Goal: Information Seeking & Learning: Compare options

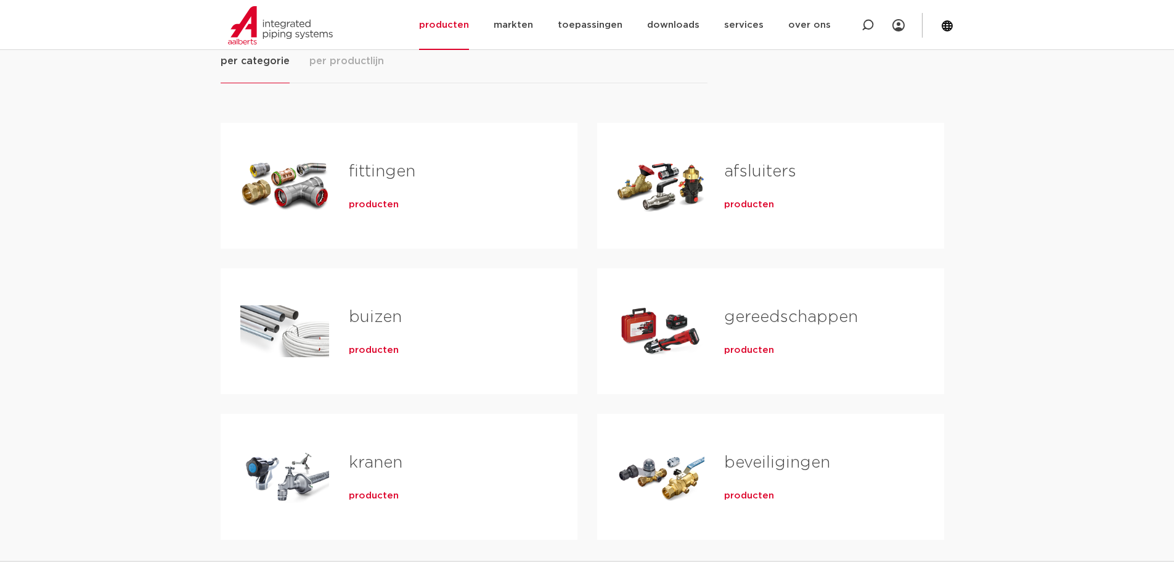
click at [735, 197] on div "producten" at bounding box center [814, 202] width 180 height 17
click at [662, 182] on div "Tabs. Open items met enter of spatie, sluit af met escape en navigeer met de pi…" at bounding box center [661, 185] width 88 height 86
click at [756, 163] on link "afsluiters" at bounding box center [760, 171] width 72 height 16
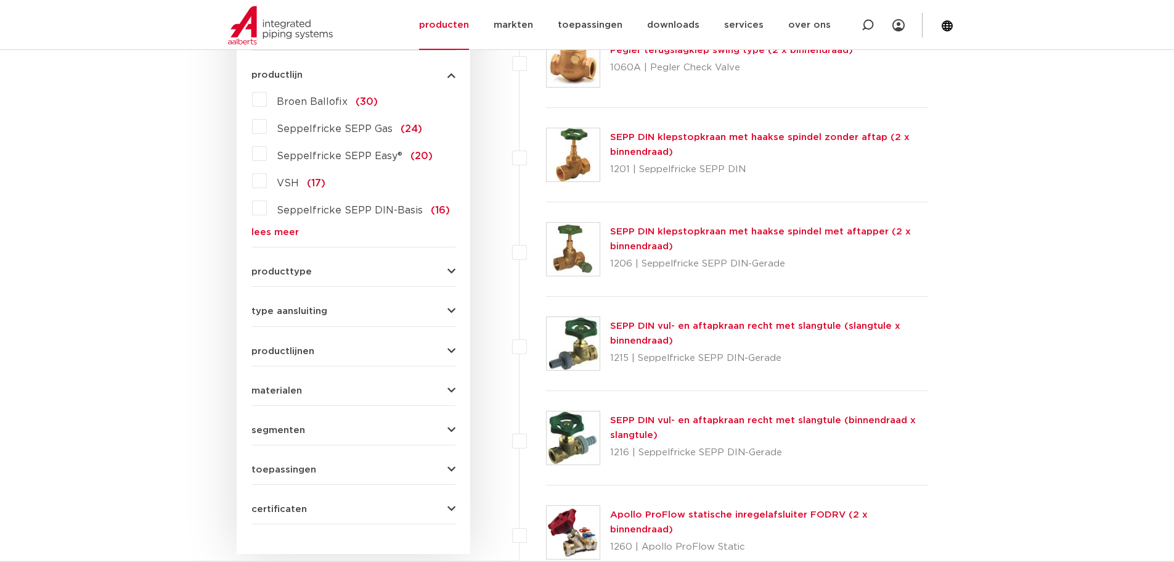
scroll to position [349, 0]
click at [314, 277] on form "zoek op naam of productnummer alle categorieën afsluiters fittingen afsluiters …" at bounding box center [353, 235] width 204 height 574
click at [300, 274] on span "producttype" at bounding box center [281, 270] width 60 height 9
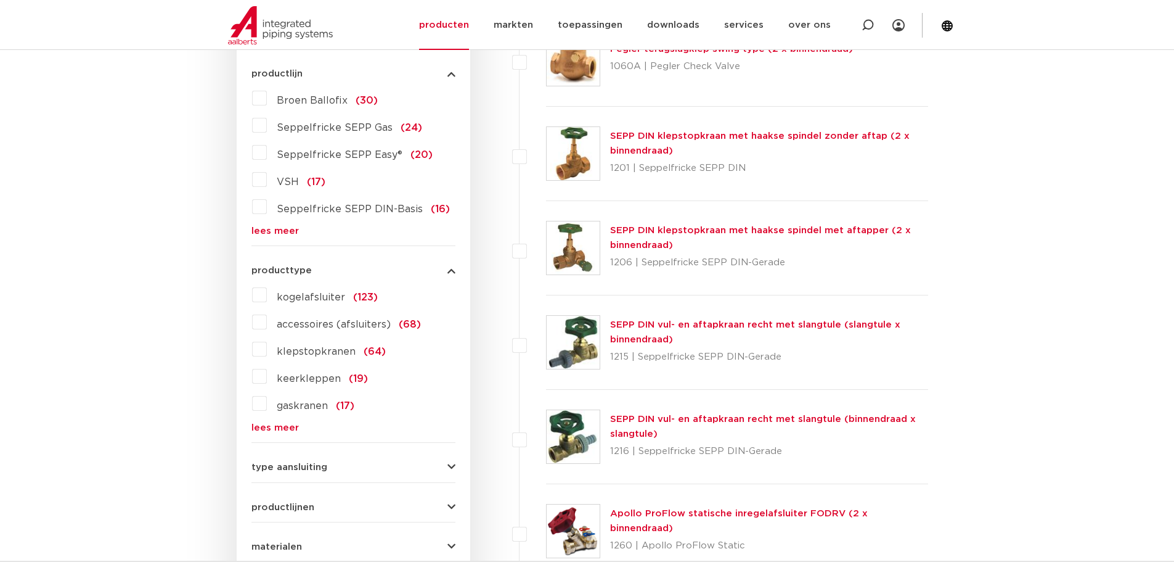
click at [267, 293] on label "kogelafsluiter (123)" at bounding box center [322, 295] width 111 height 20
click at [0, 0] on input "kogelafsluiter (123)" at bounding box center [0, 0] width 0 height 0
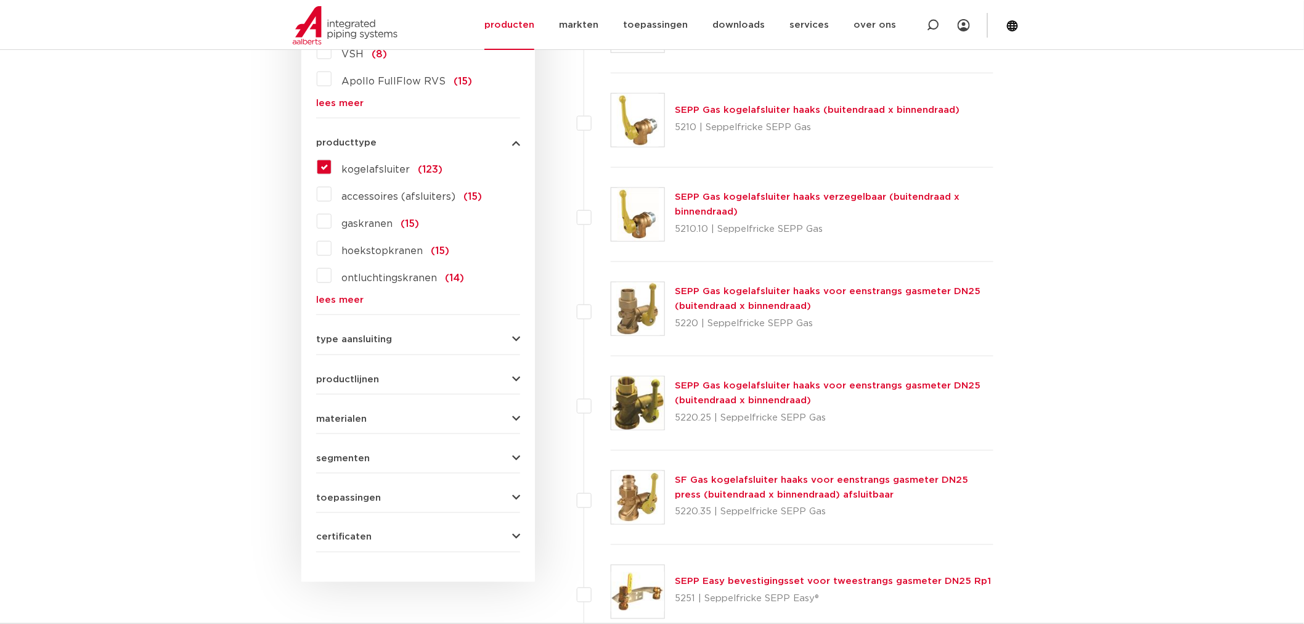
scroll to position [497, 0]
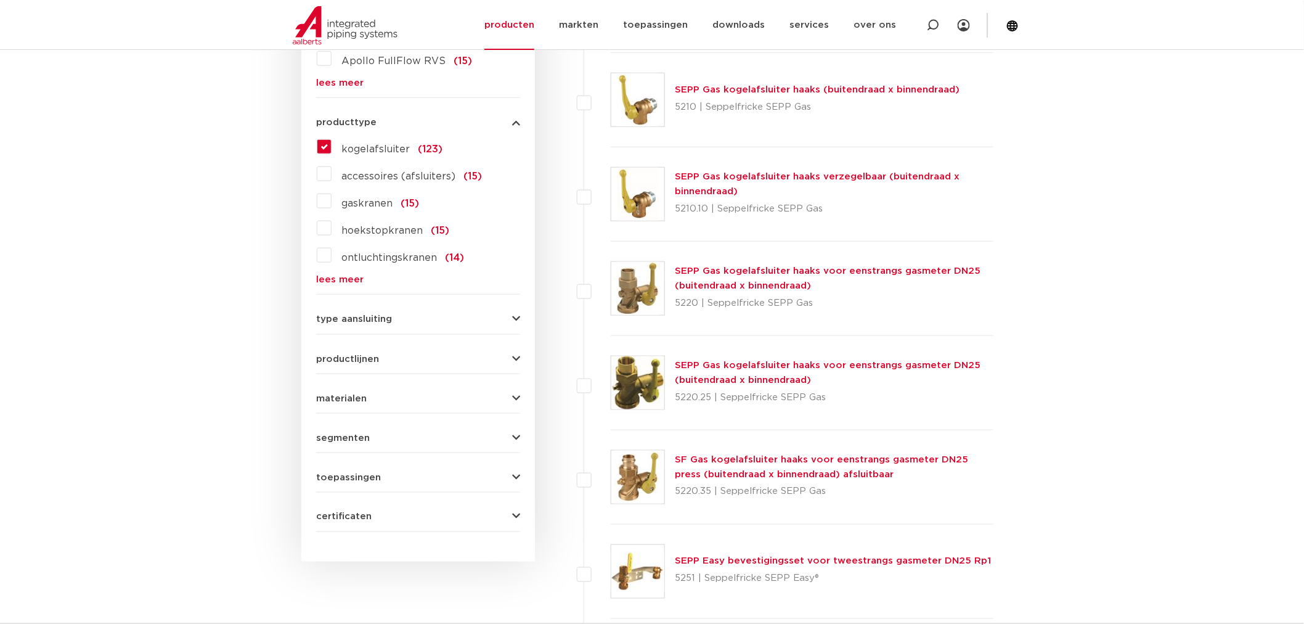
click at [359, 327] on form "zoek op naam of productnummer alle categorieën afsluiters fittingen afsluiters …" at bounding box center [418, 166] width 204 height 732
click at [378, 321] on span "type aansluiting" at bounding box center [354, 318] width 76 height 9
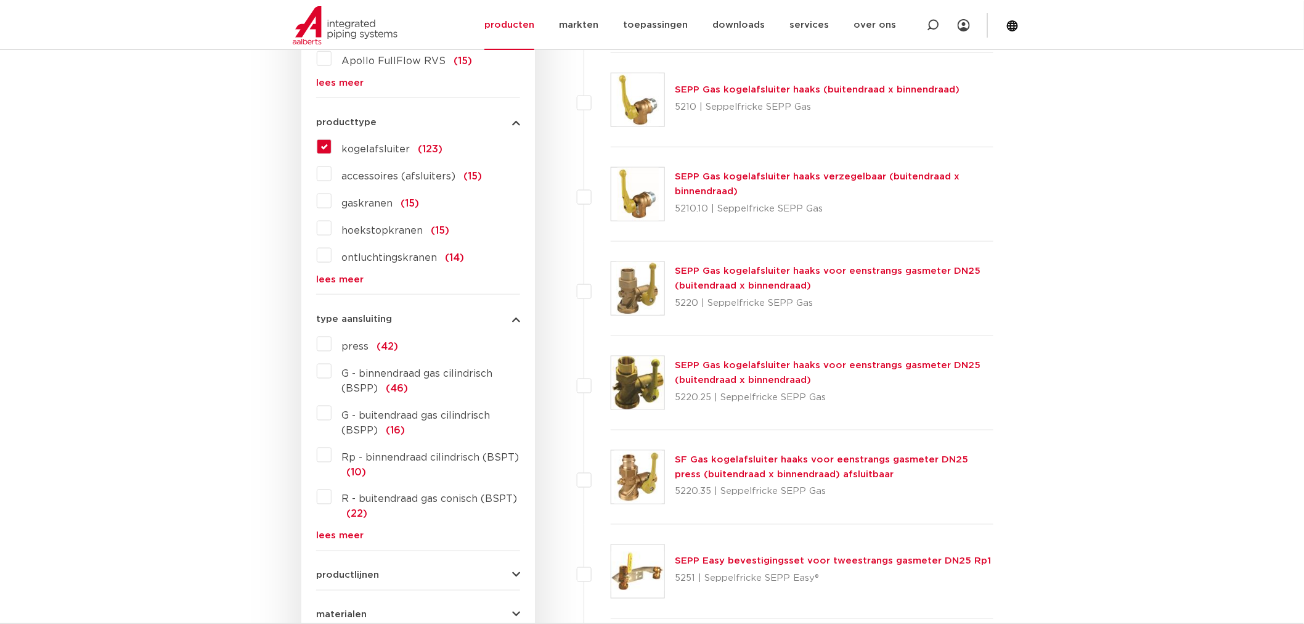
click at [332, 346] on label "press (42)" at bounding box center [365, 344] width 67 height 20
click at [0, 0] on input "press (42)" at bounding box center [0, 0] width 0 height 0
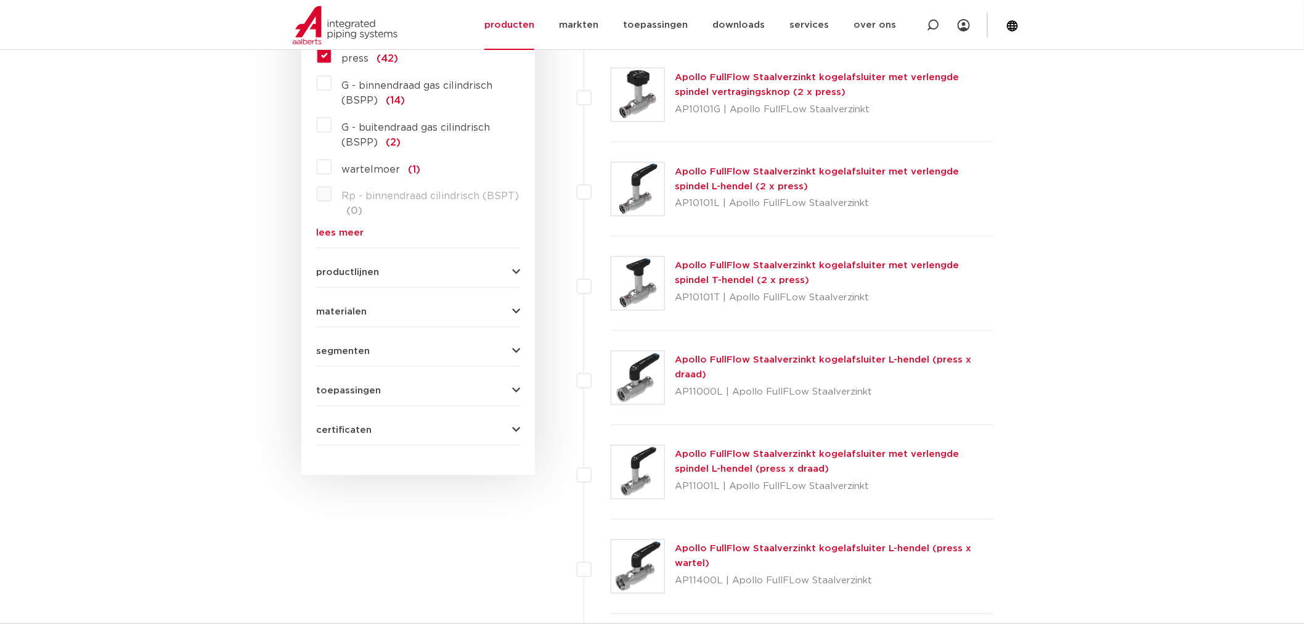
scroll to position [716, 0]
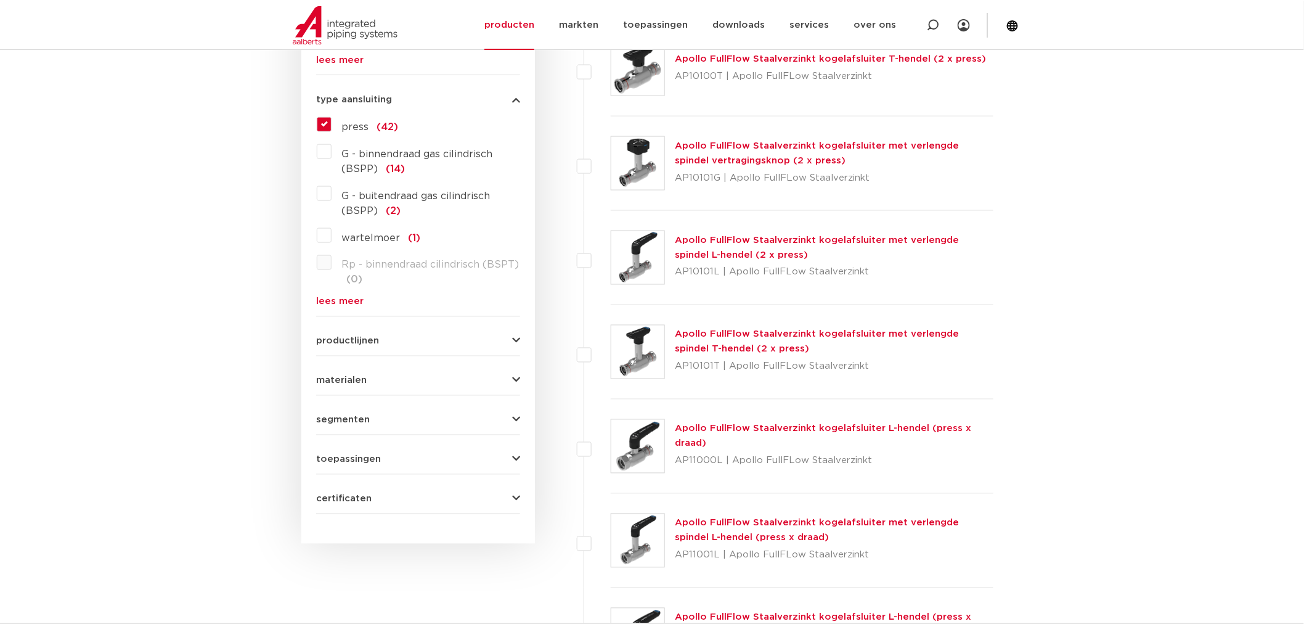
click at [359, 340] on span "productlijnen" at bounding box center [347, 341] width 63 height 9
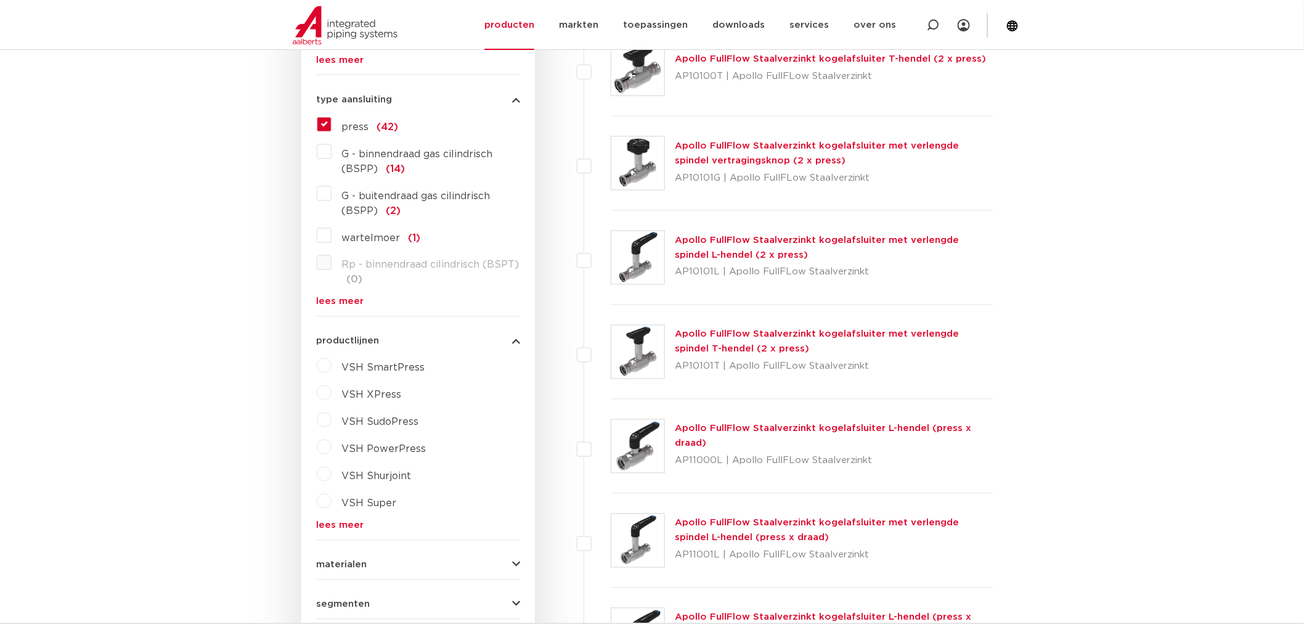
click at [332, 391] on label "VSH XPress" at bounding box center [367, 393] width 70 height 20
click at [367, 420] on select "maak een keuze VSH XPress RVS 304 fittingen VSH XPress Staalverzinkt fittingen …" at bounding box center [429, 424] width 176 height 28
select select "4450"
click at [341, 410] on select "maak een keuze VSH XPress RVS 304 fittingen VSH XPress Staalverzinkt fittingen …" at bounding box center [429, 424] width 176 height 28
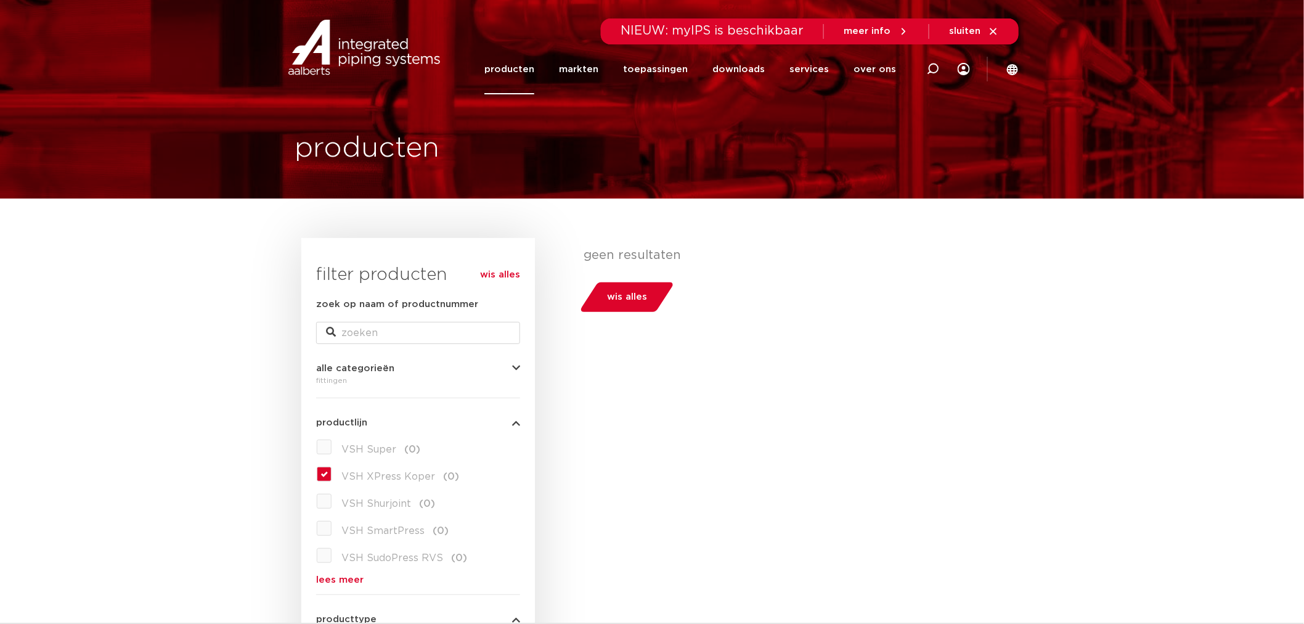
click at [332, 477] on label "VSH XPress Koper (0)" at bounding box center [396, 474] width 128 height 20
click at [332, 473] on label "VSH XPress Koper (0)" at bounding box center [396, 474] width 128 height 20
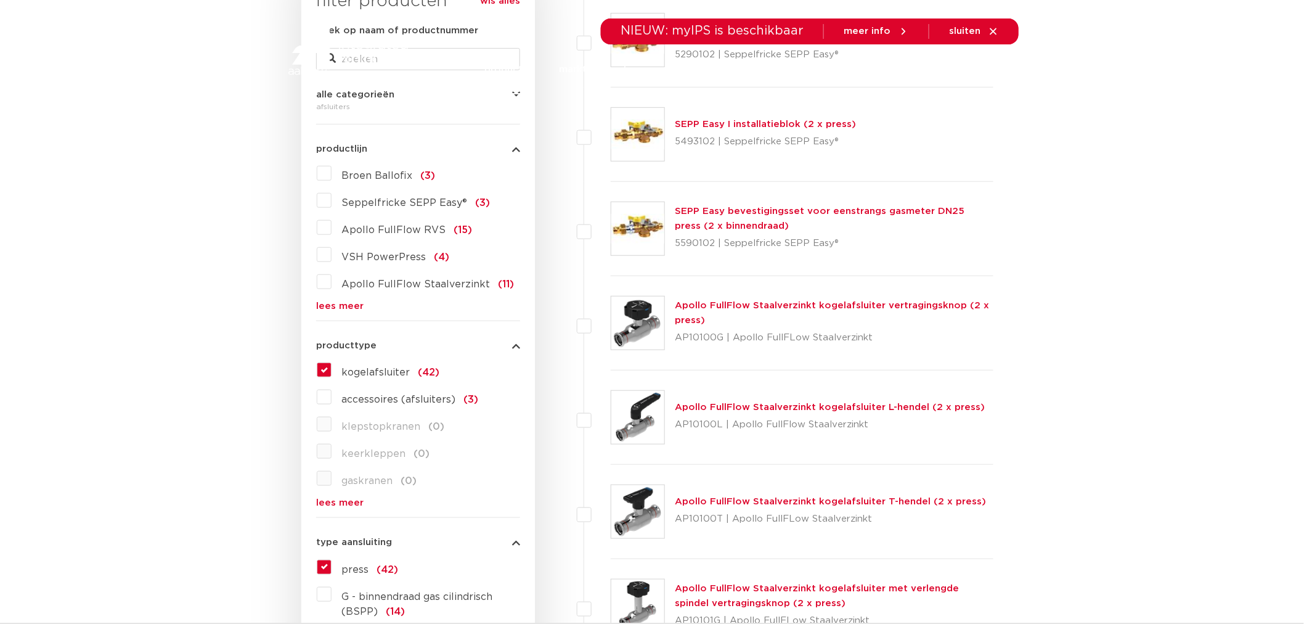
scroll to position [274, 0]
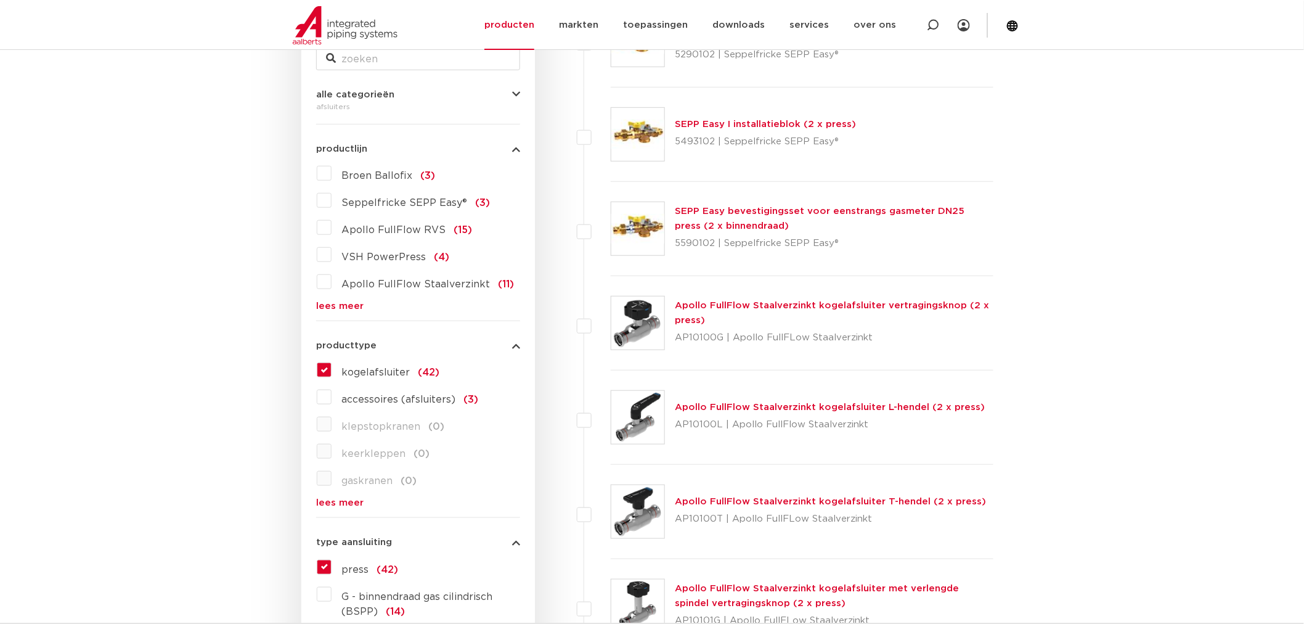
click at [332, 368] on label "kogelafsluiter (42)" at bounding box center [386, 370] width 108 height 20
click at [0, 0] on input "kogelafsluiter (42)" at bounding box center [0, 0] width 0 height 0
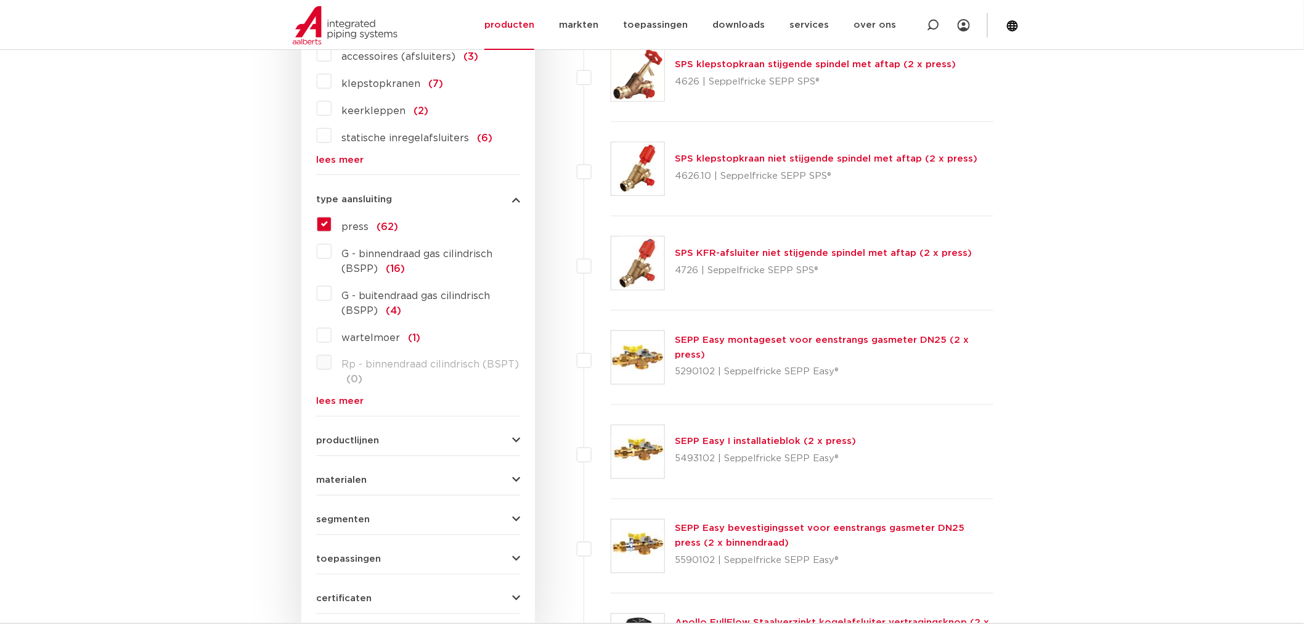
scroll to position [753, 0]
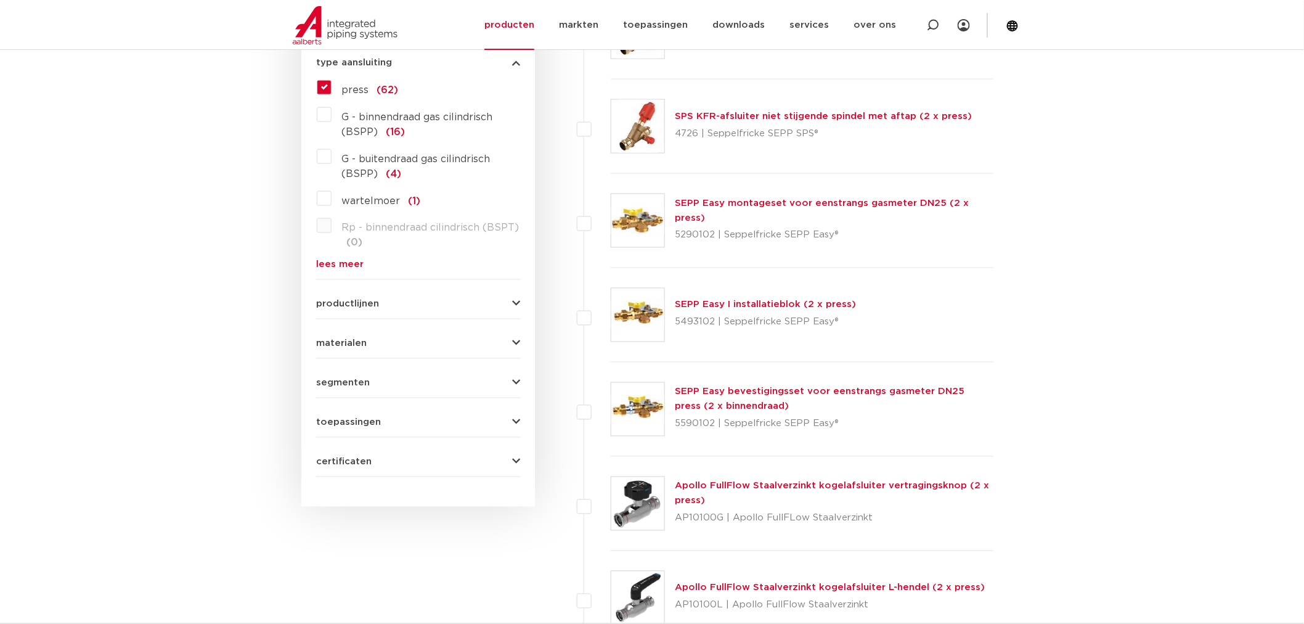
click at [325, 348] on form "zoek op naam of productnummer alle categorieën afsluiters fittingen afsluiters …" at bounding box center [418, 10] width 204 height 933
click at [331, 346] on span "materialen" at bounding box center [341, 343] width 51 height 9
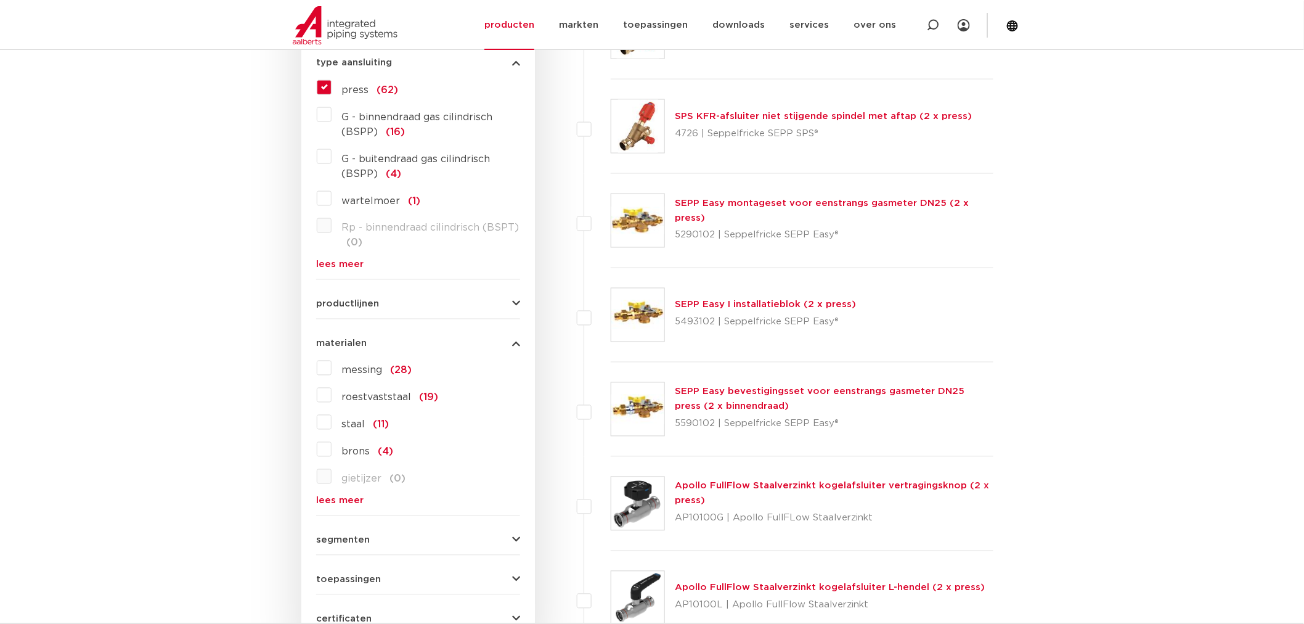
click at [337, 341] on span "materialen" at bounding box center [341, 343] width 51 height 9
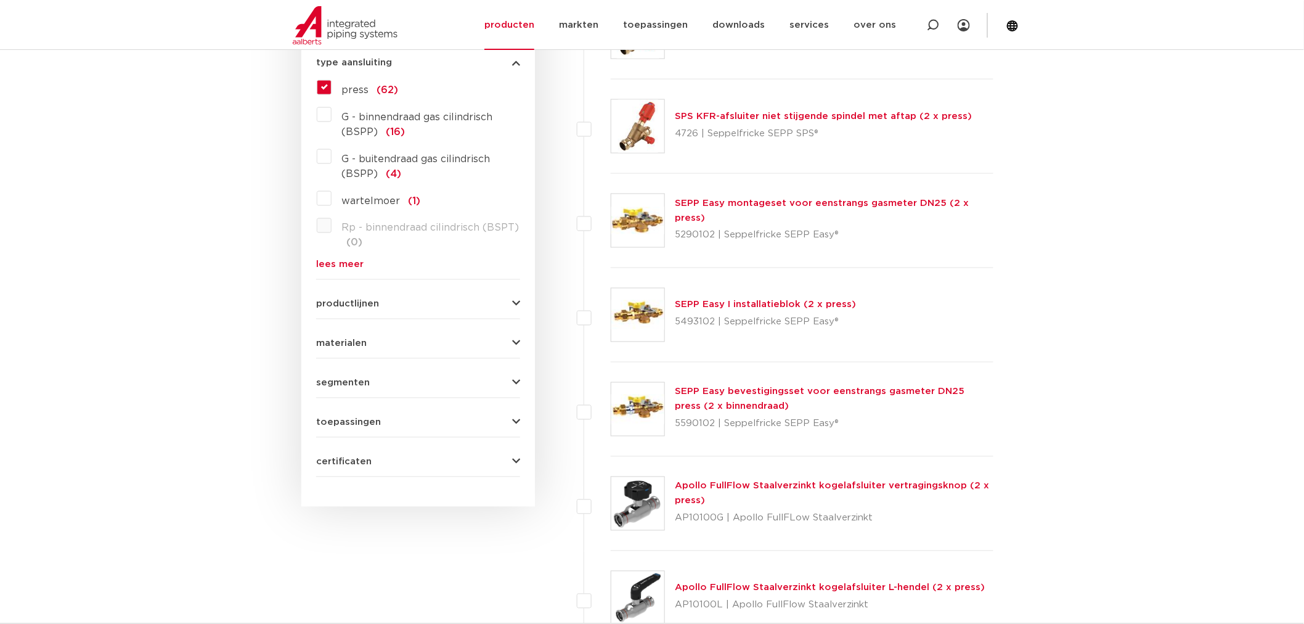
click at [351, 292] on div "productlijnen VSH SmartPress maak een keuze VSH SmartPress afsluiters VSH Smart…" at bounding box center [418, 299] width 204 height 19
click at [352, 300] on span "productlijnen" at bounding box center [347, 304] width 63 height 9
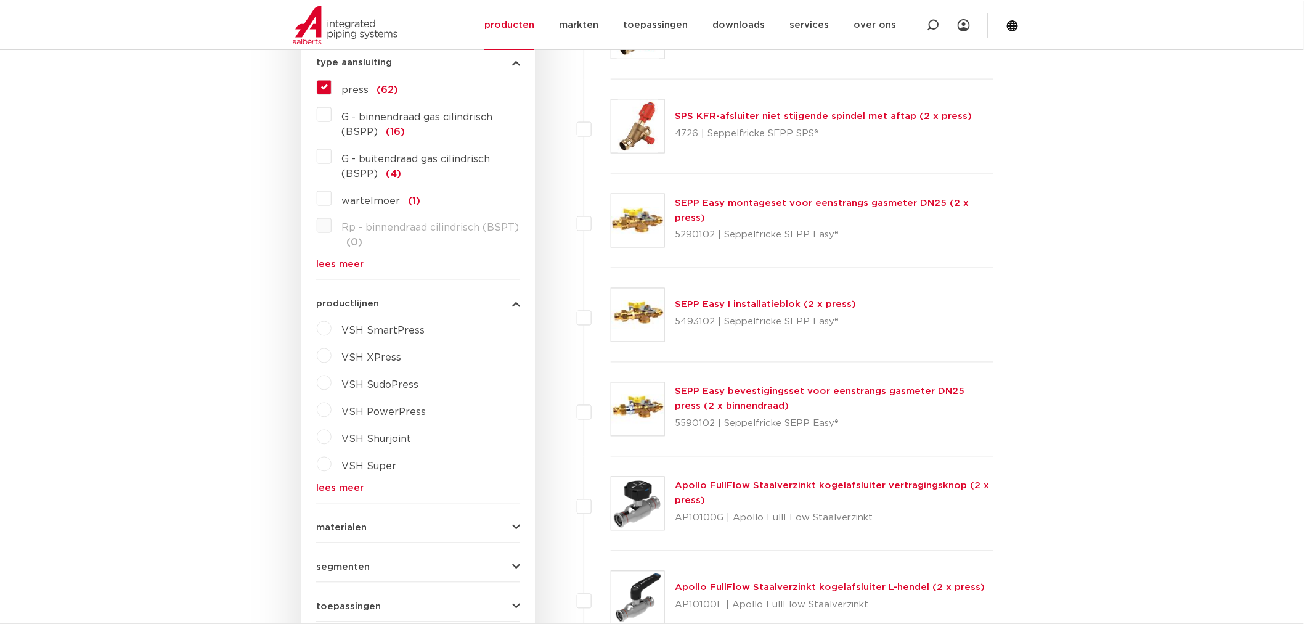
click at [352, 300] on span "productlijnen" at bounding box center [347, 304] width 63 height 9
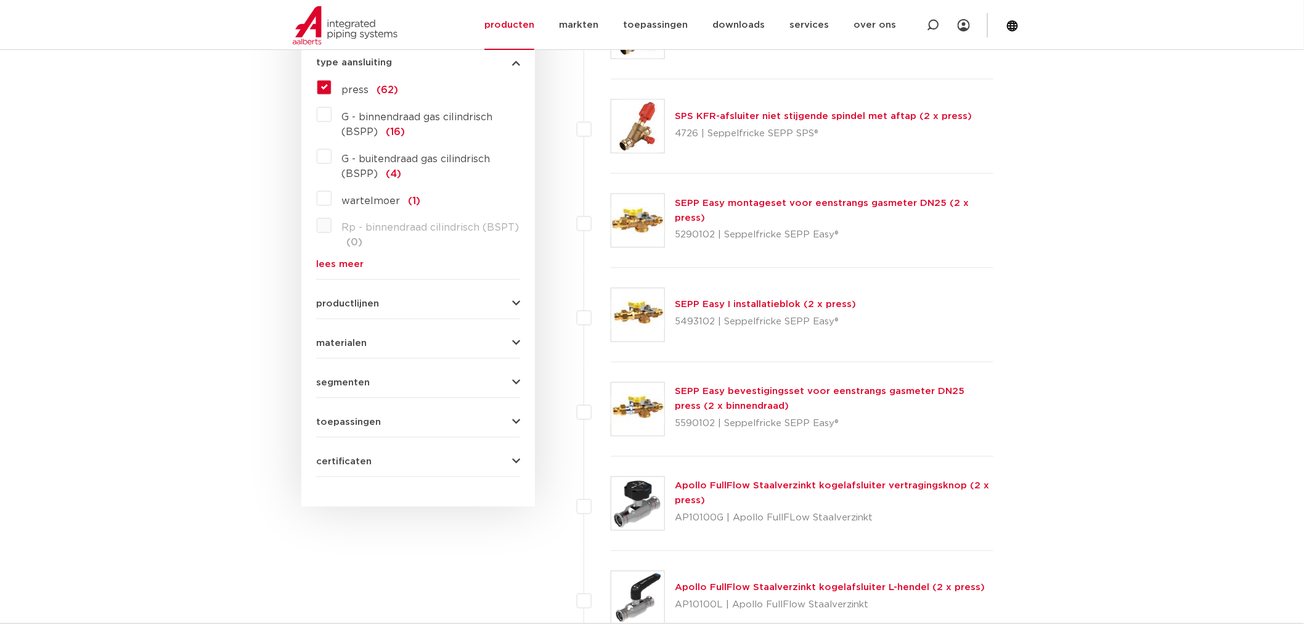
click at [338, 372] on div "segmenten utiliteitsbouw (62) industrie (62) scheepsbouw (3) woningbouw (11)" at bounding box center [418, 378] width 204 height 19
click at [350, 303] on span "productlijnen" at bounding box center [347, 304] width 63 height 9
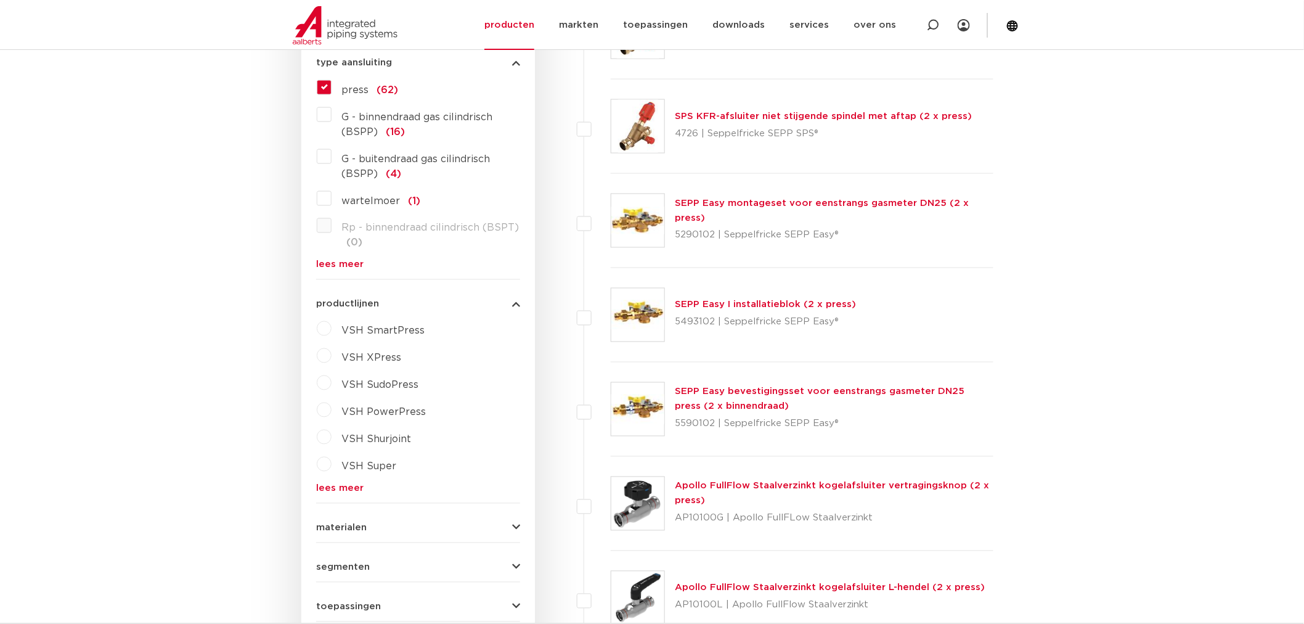
click at [333, 353] on label "VSH XPress" at bounding box center [367, 356] width 70 height 20
click at [345, 379] on select "maak een keuze VSH XPress RVS 304 fittingen VSH XPress Staalverzinkt fittingen …" at bounding box center [429, 387] width 176 height 28
select select "4450"
click at [341, 373] on select "maak een keuze VSH XPress RVS 304 fittingen VSH XPress Staalverzinkt fittingen …" at bounding box center [429, 387] width 176 height 28
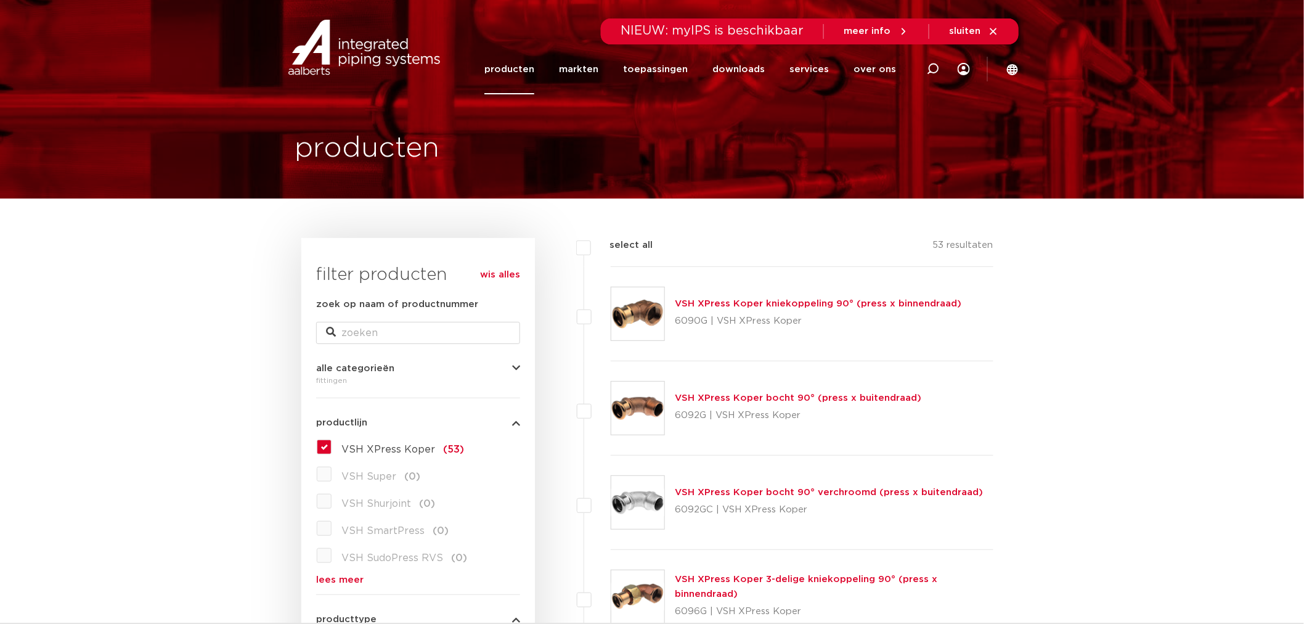
click at [332, 452] on label "VSH XPress Koper (53)" at bounding box center [398, 447] width 133 height 20
click at [0, 0] on input "VSH XPress Koper (53)" at bounding box center [0, 0] width 0 height 0
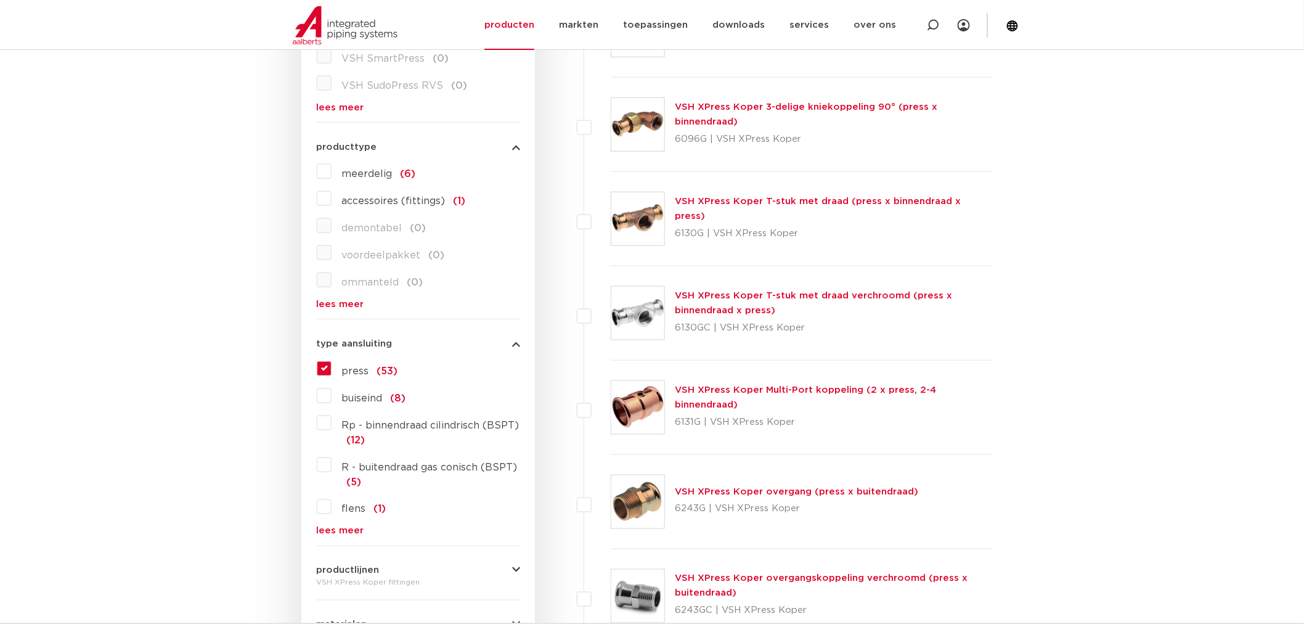
scroll to position [575, 0]
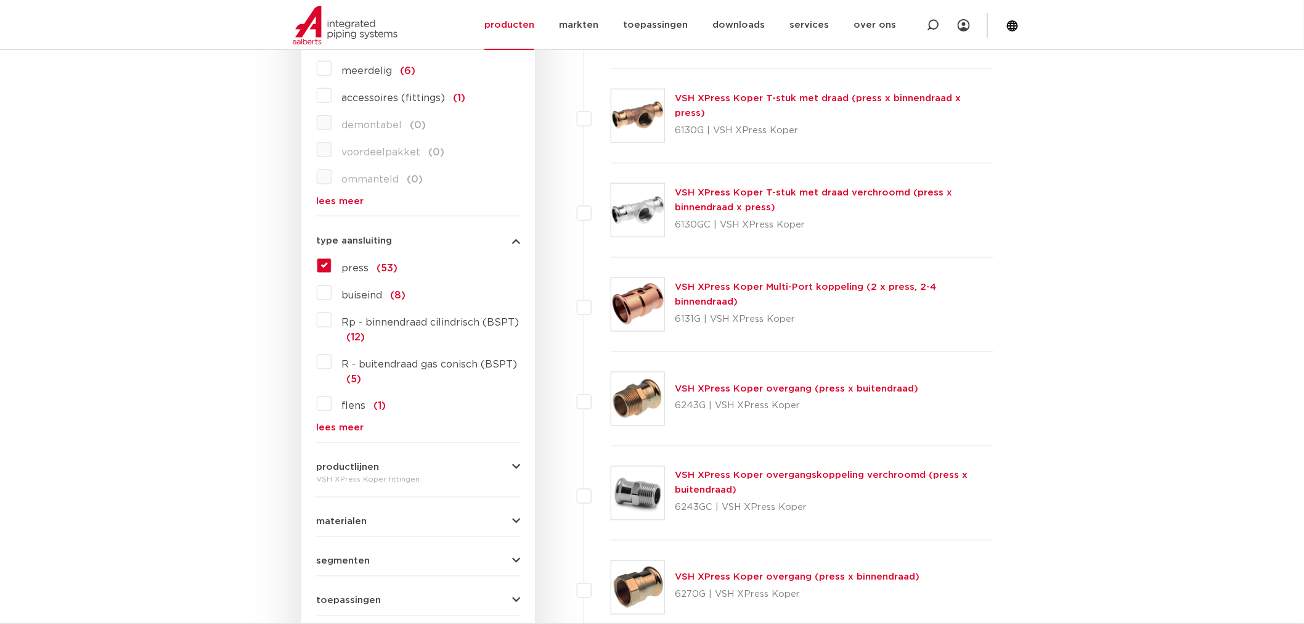
click at [332, 270] on label "press (53)" at bounding box center [365, 266] width 66 height 20
click at [0, 0] on input "press (53)" at bounding box center [0, 0] width 0 height 0
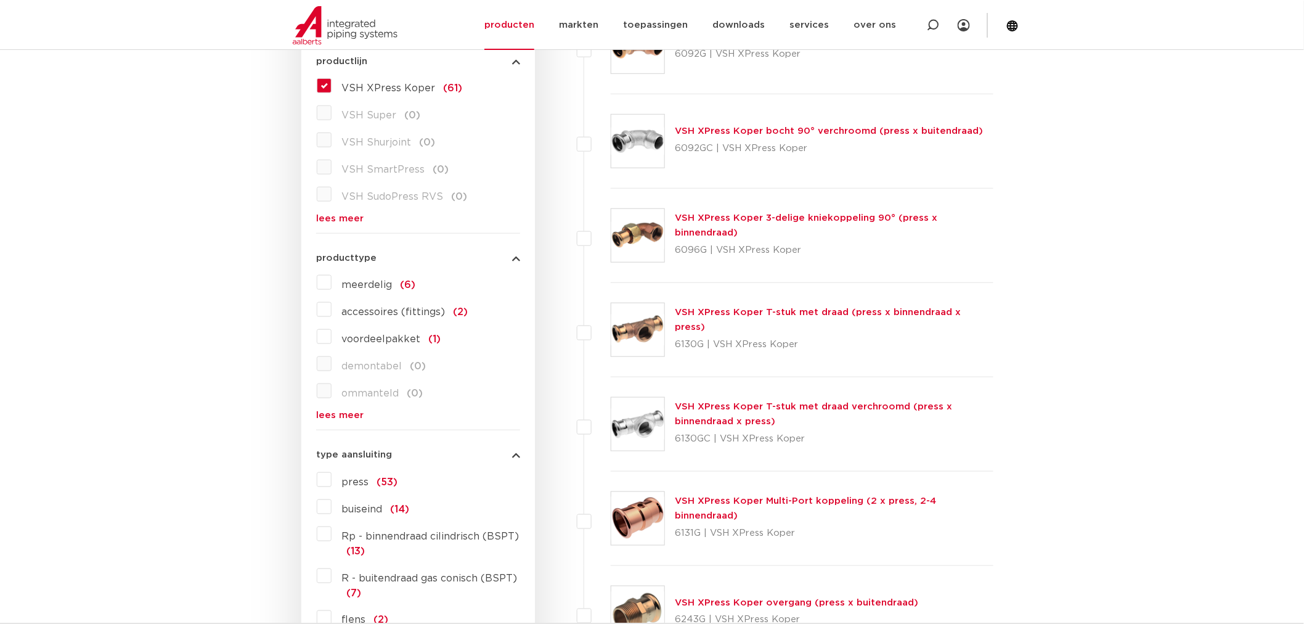
scroll to position [214, 0]
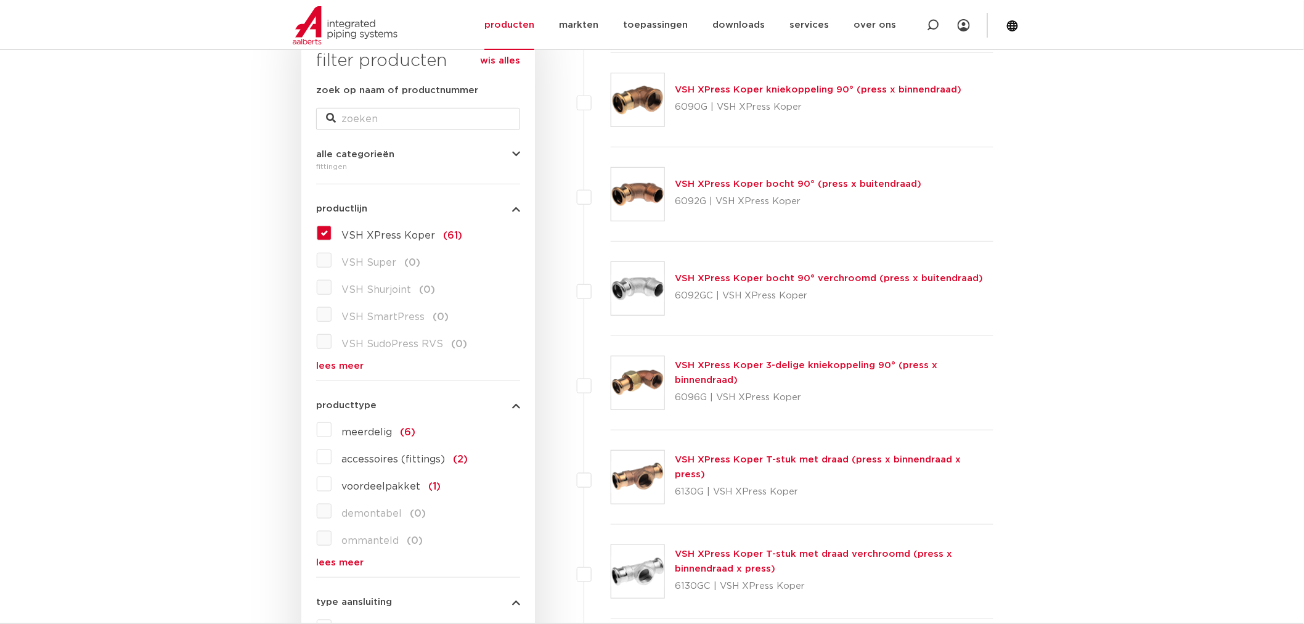
click at [332, 226] on label "VSH XPress Koper (61)" at bounding box center [397, 233] width 131 height 20
click at [0, 0] on input "VSH XPress Koper (61)" at bounding box center [0, 0] width 0 height 0
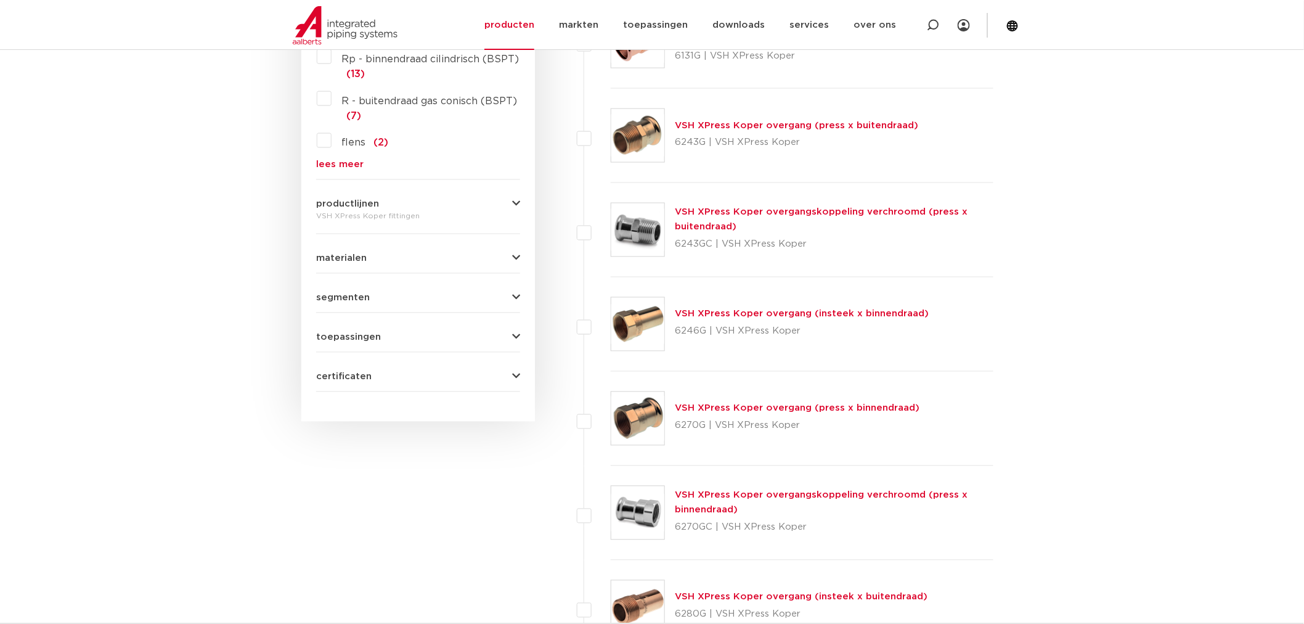
scroll to position [843, 0]
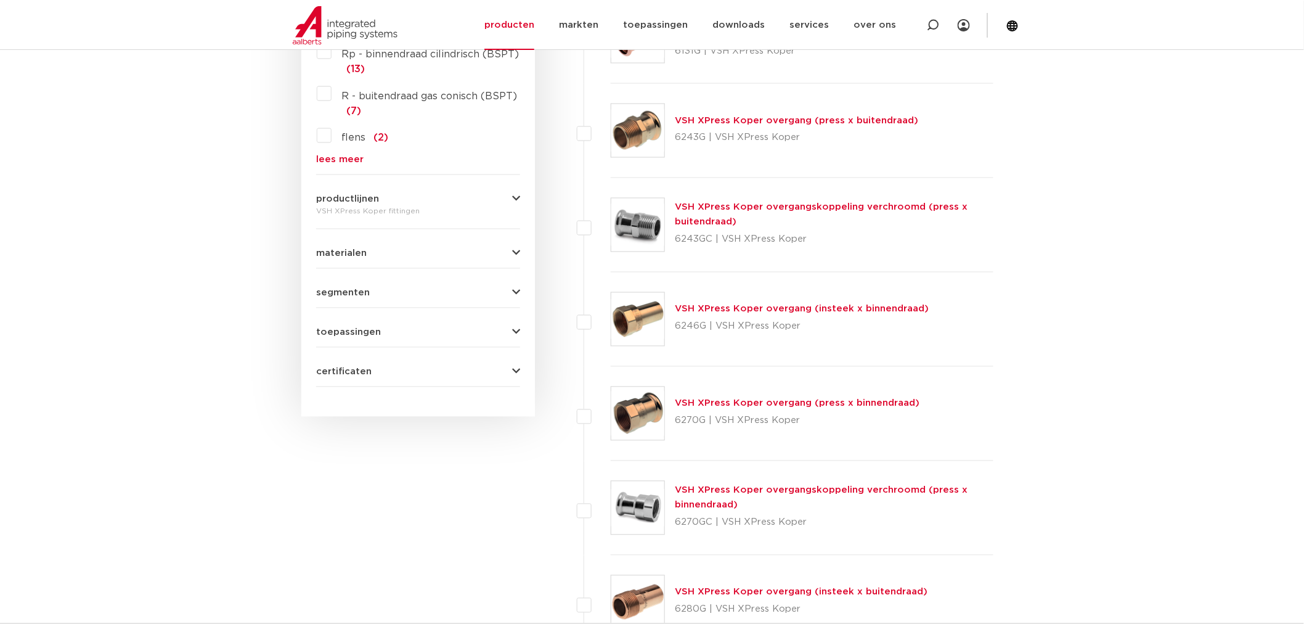
click at [354, 204] on div "VSH XPress Koper fittingen" at bounding box center [418, 211] width 204 height 15
click at [354, 200] on span "productlijnen" at bounding box center [347, 199] width 63 height 9
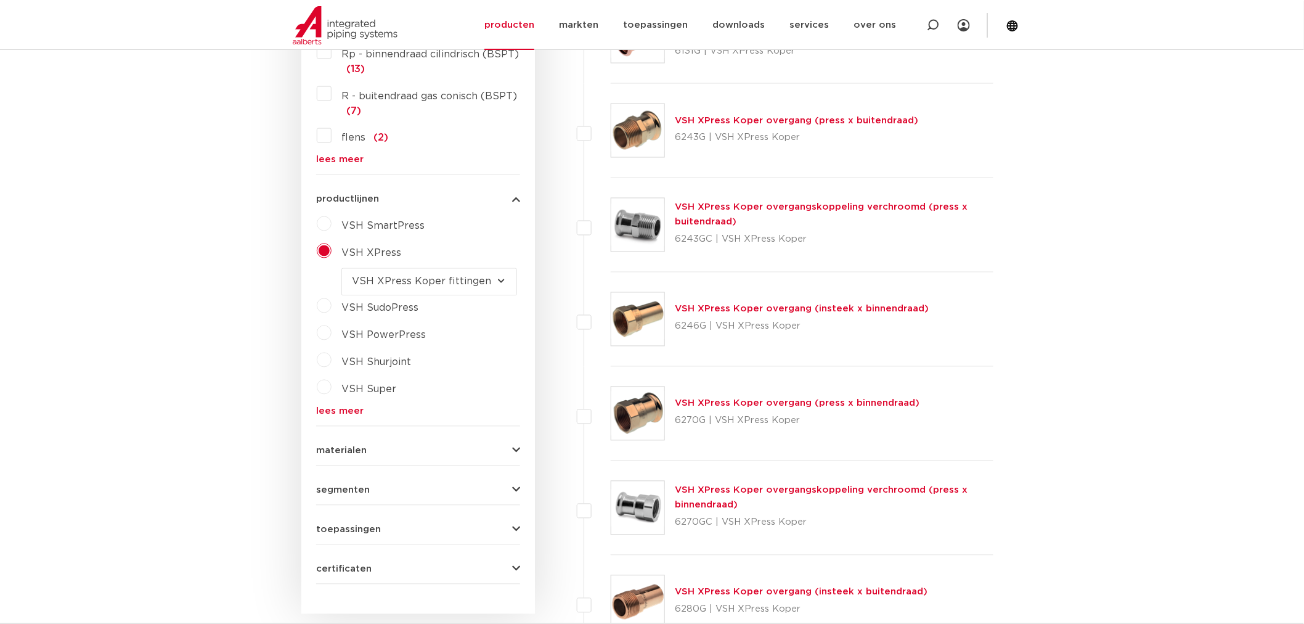
click at [332, 255] on label "VSH XPress" at bounding box center [367, 251] width 70 height 20
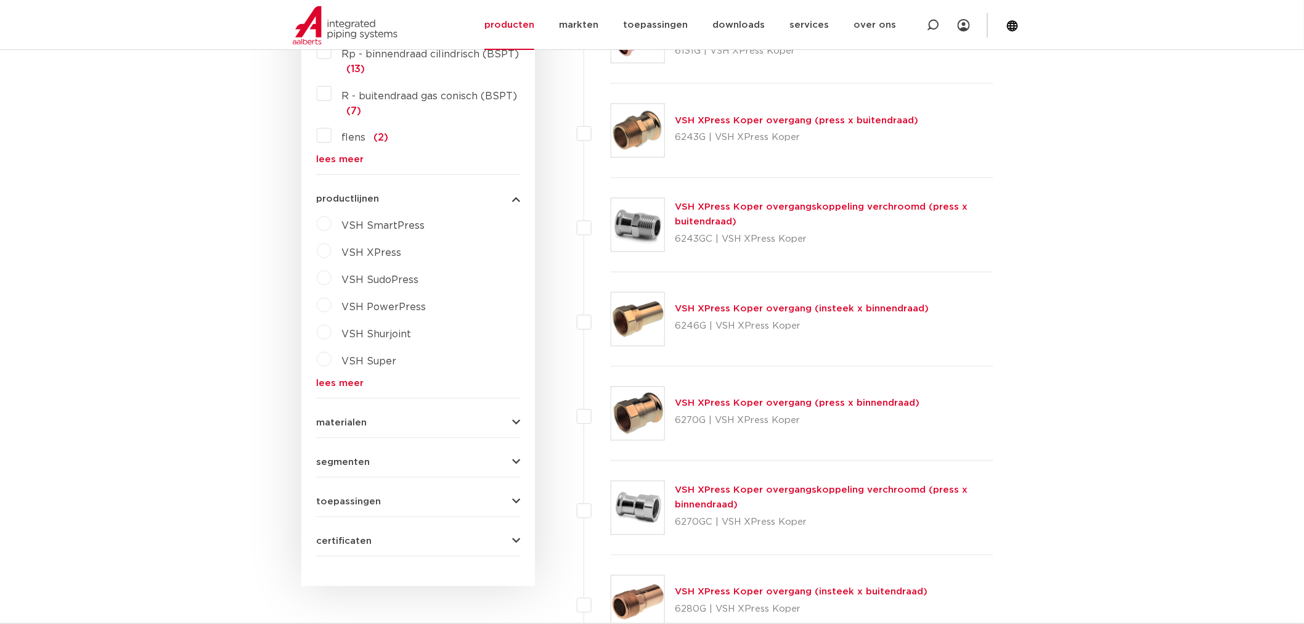
scroll to position [0, 0]
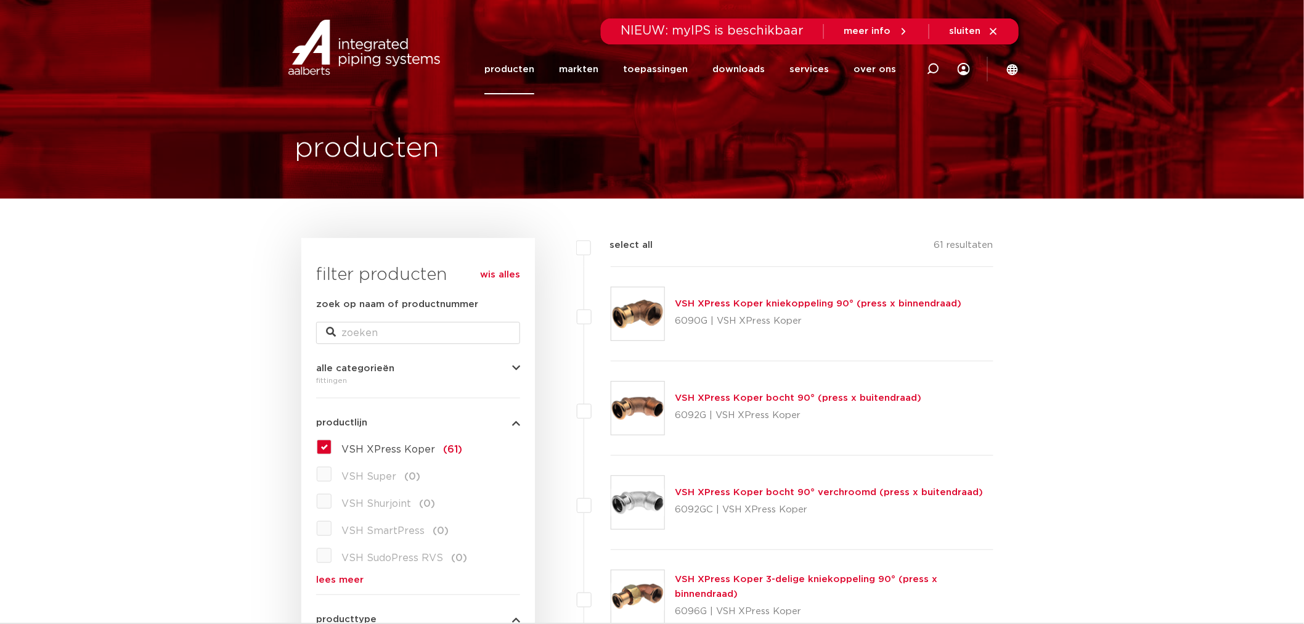
click at [332, 445] on label "VSH XPress Koper (61)" at bounding box center [397, 447] width 131 height 20
click at [0, 0] on input "VSH XPress Koper (61)" at bounding box center [0, 0] width 0 height 0
click at [349, 47] on img at bounding box center [364, 47] width 158 height 55
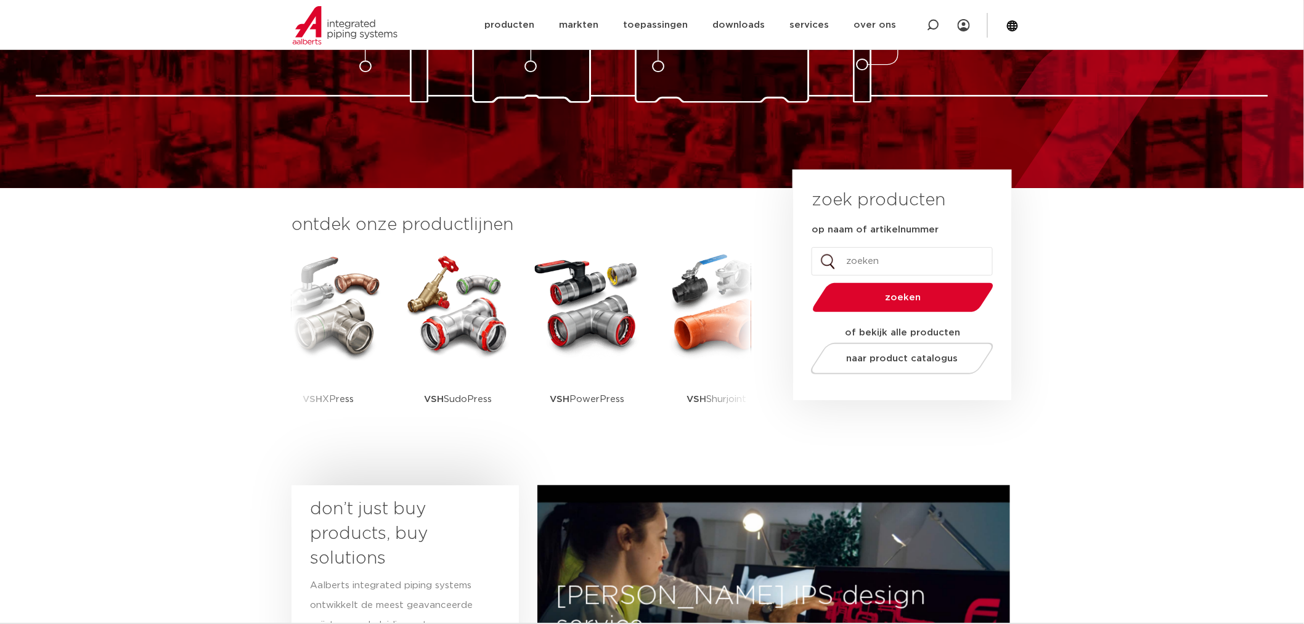
scroll to position [6, 0]
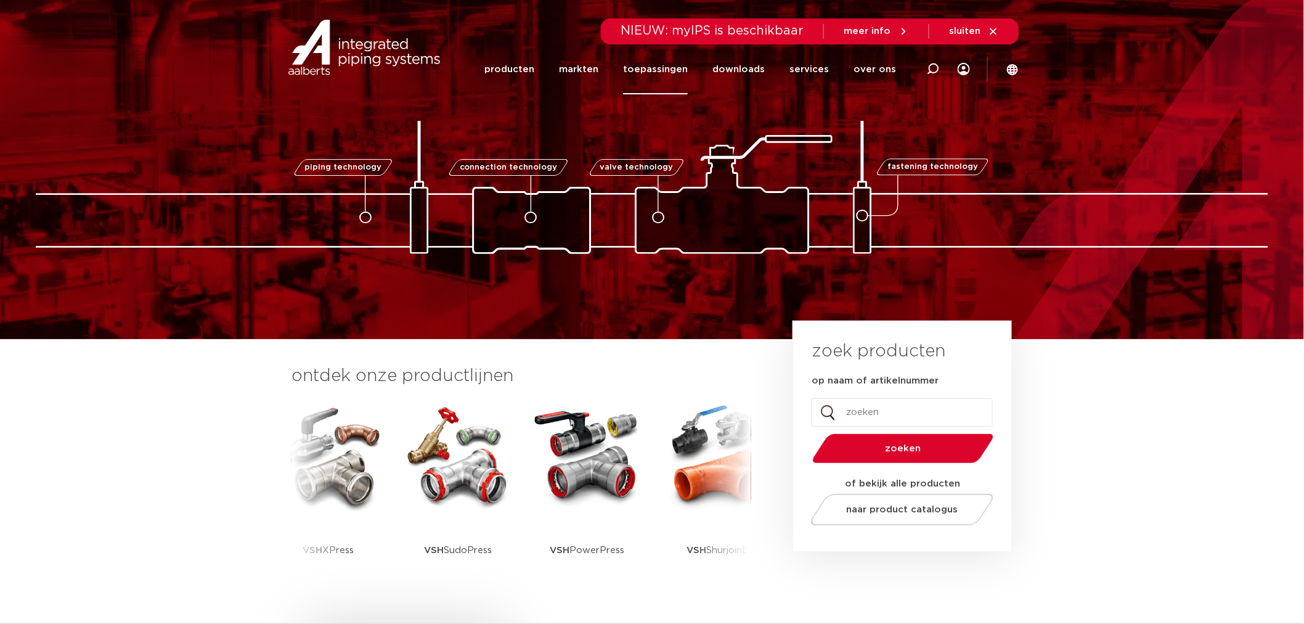
click at [688, 73] on link "toepassingen" at bounding box center [655, 69] width 65 height 50
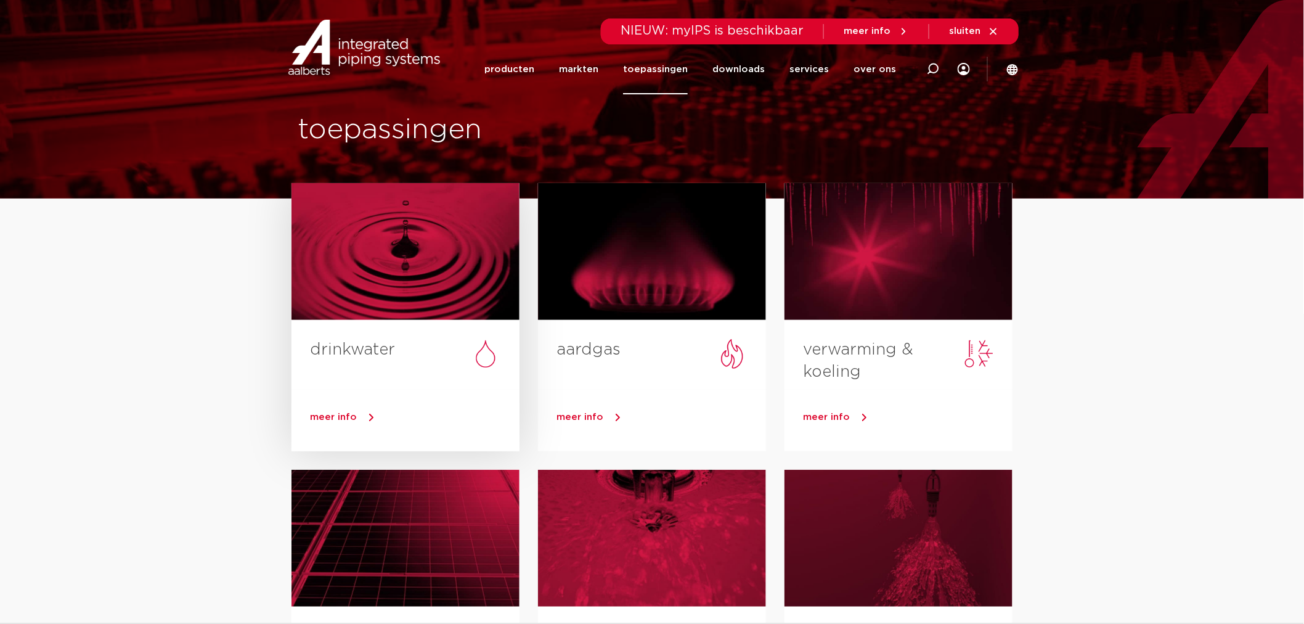
click at [353, 397] on div "meer info" at bounding box center [406, 421] width 228 height 62
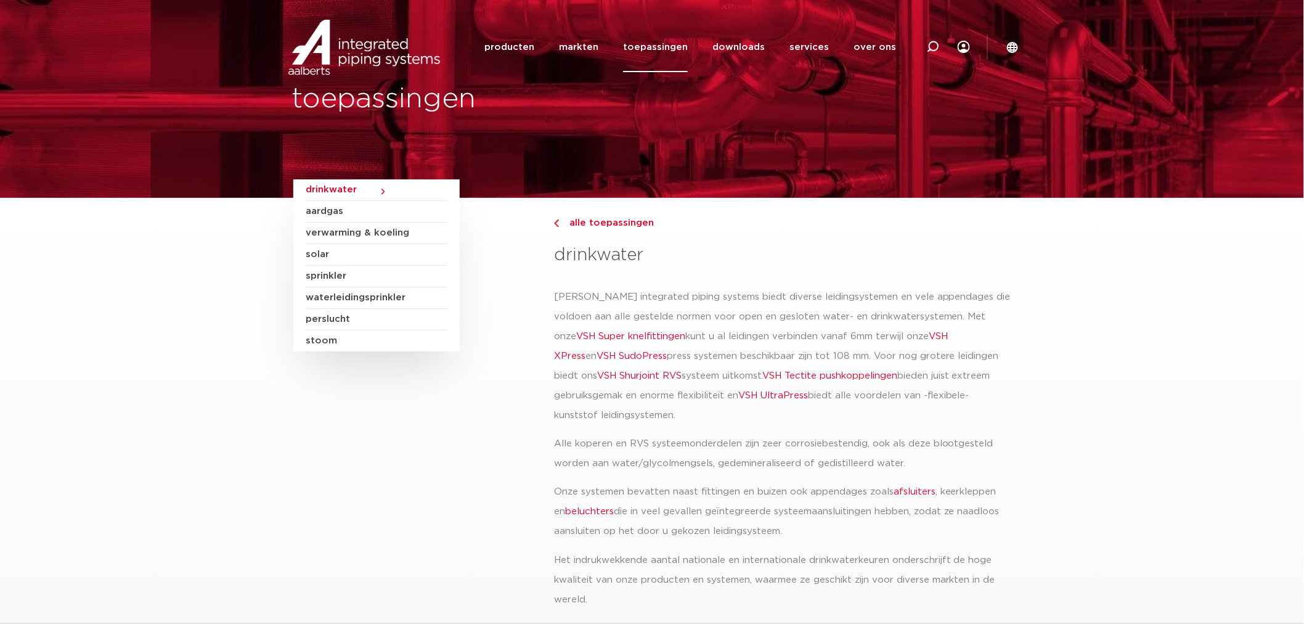
click at [321, 254] on span "solar" at bounding box center [377, 255] width 142 height 22
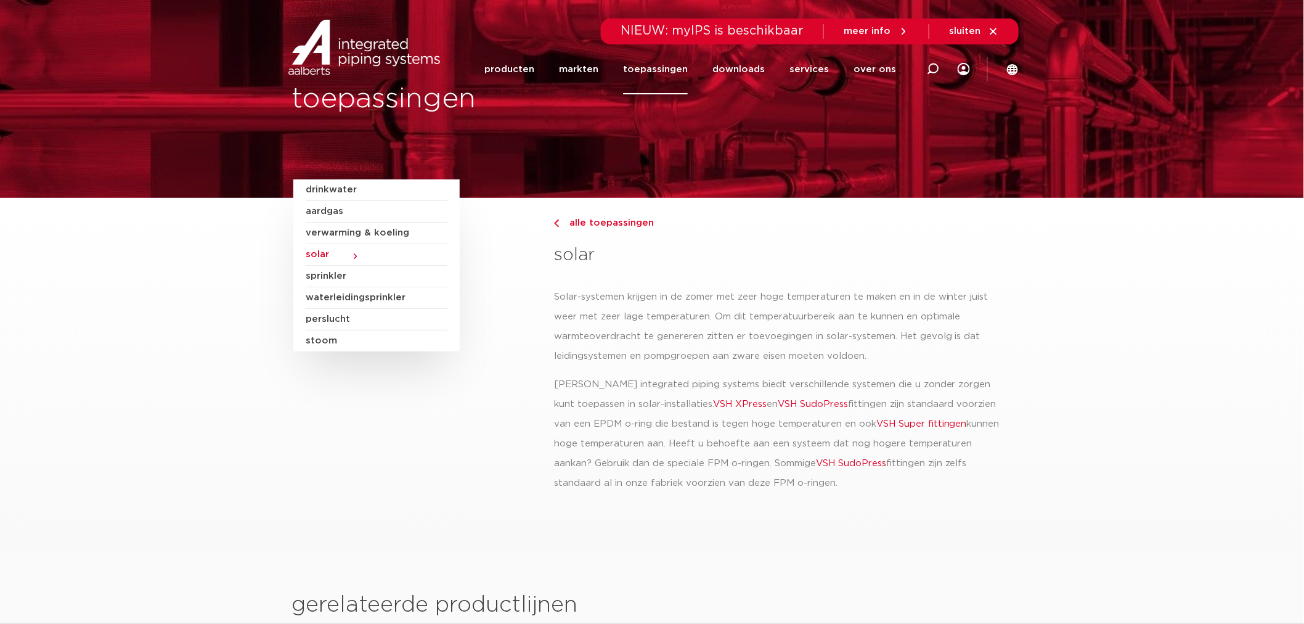
click at [341, 256] on span "solar" at bounding box center [377, 255] width 142 height 22
click at [534, 68] on link "producten" at bounding box center [509, 69] width 50 height 50
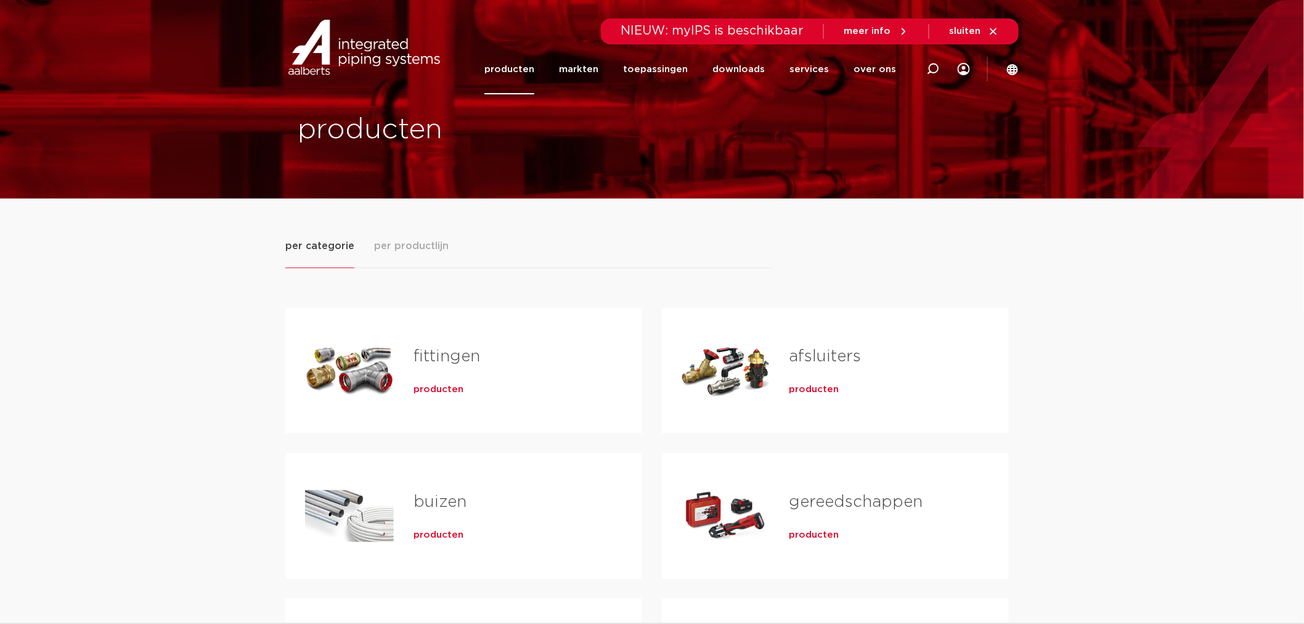
click at [821, 385] on span "producten" at bounding box center [815, 389] width 50 height 12
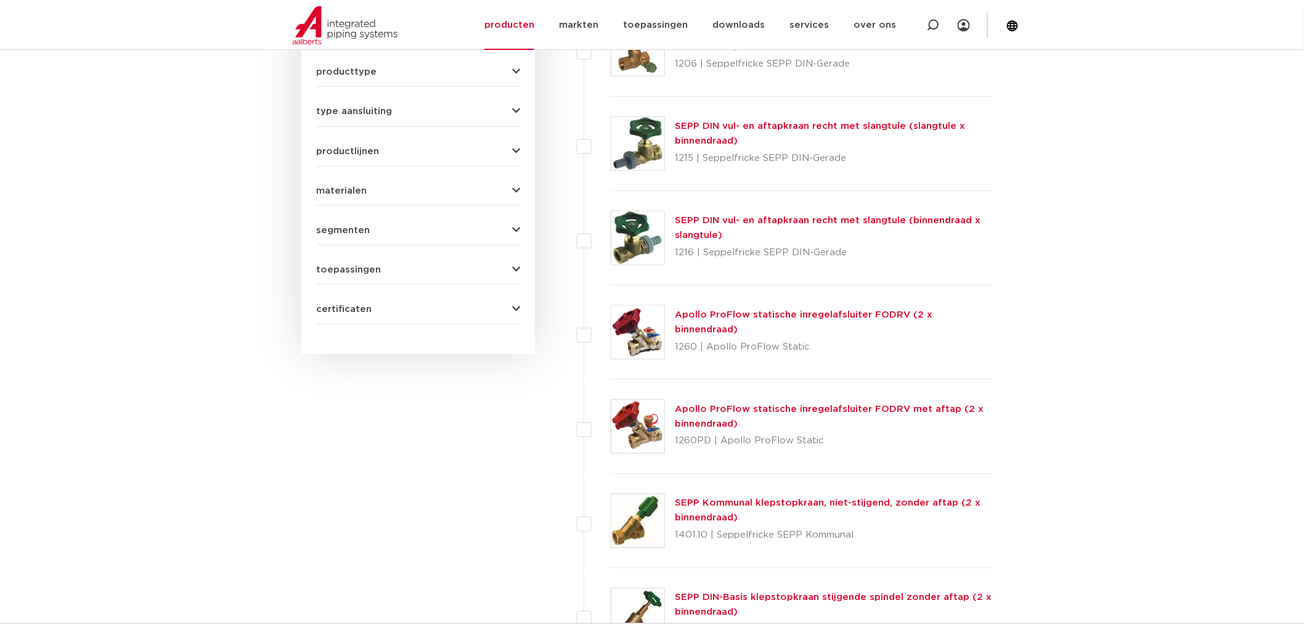
scroll to position [137, 0]
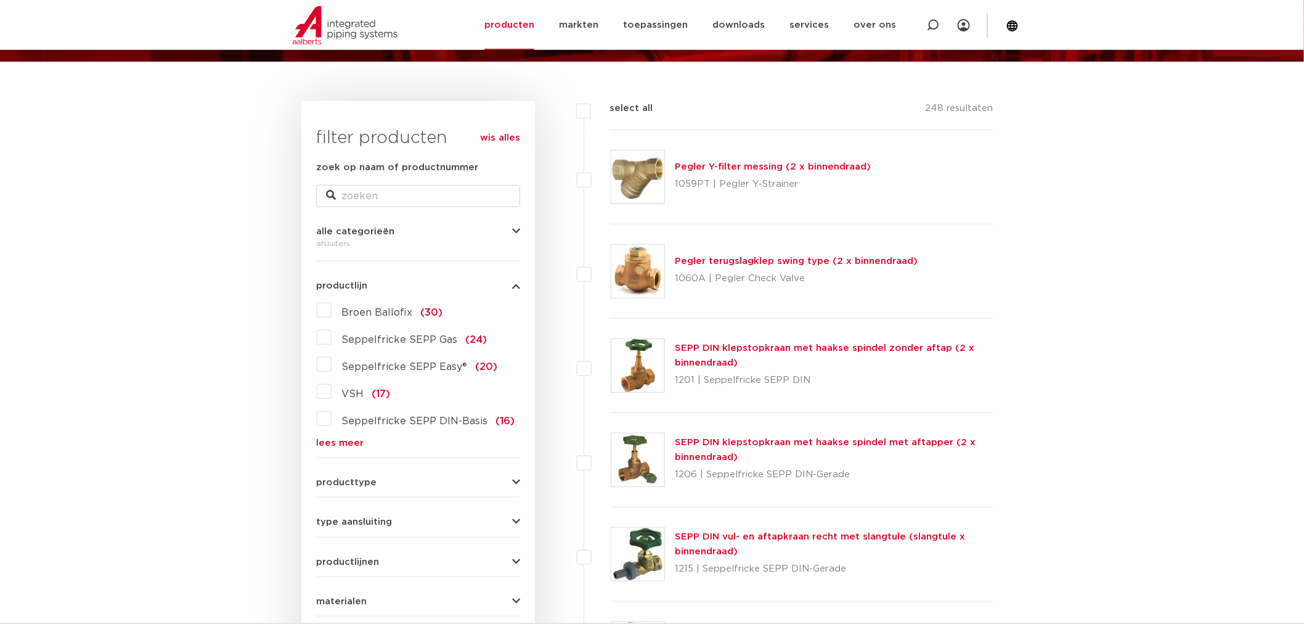
click at [361, 480] on span "producttype" at bounding box center [346, 482] width 60 height 9
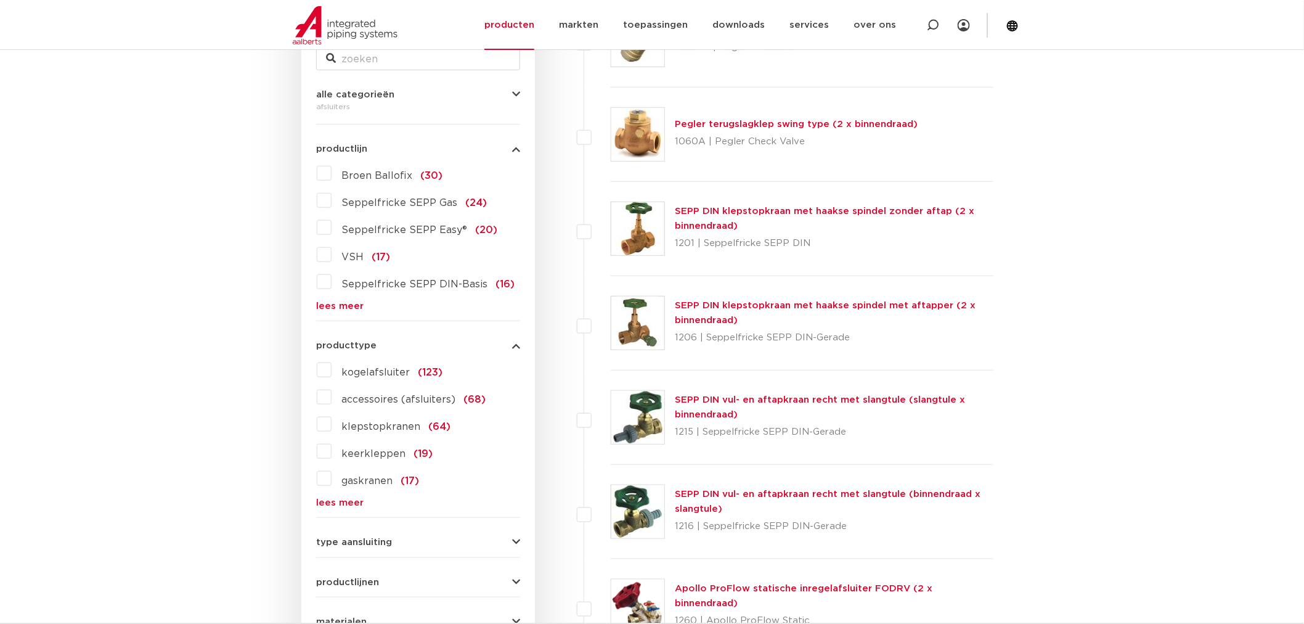
drag, startPoint x: 327, startPoint y: 376, endPoint x: 323, endPoint y: 383, distance: 8.3
click at [332, 376] on label "kogelafsluiter (123)" at bounding box center [387, 370] width 111 height 20
click at [0, 0] on input "kogelafsluiter (123)" at bounding box center [0, 0] width 0 height 0
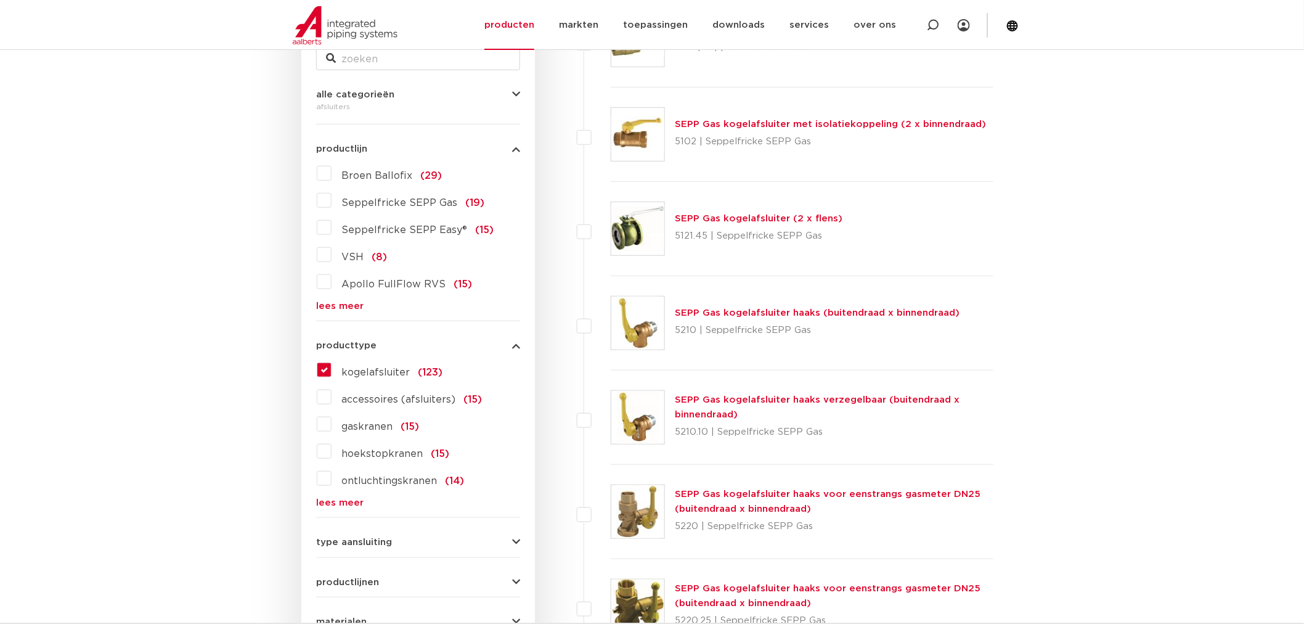
scroll to position [479, 0]
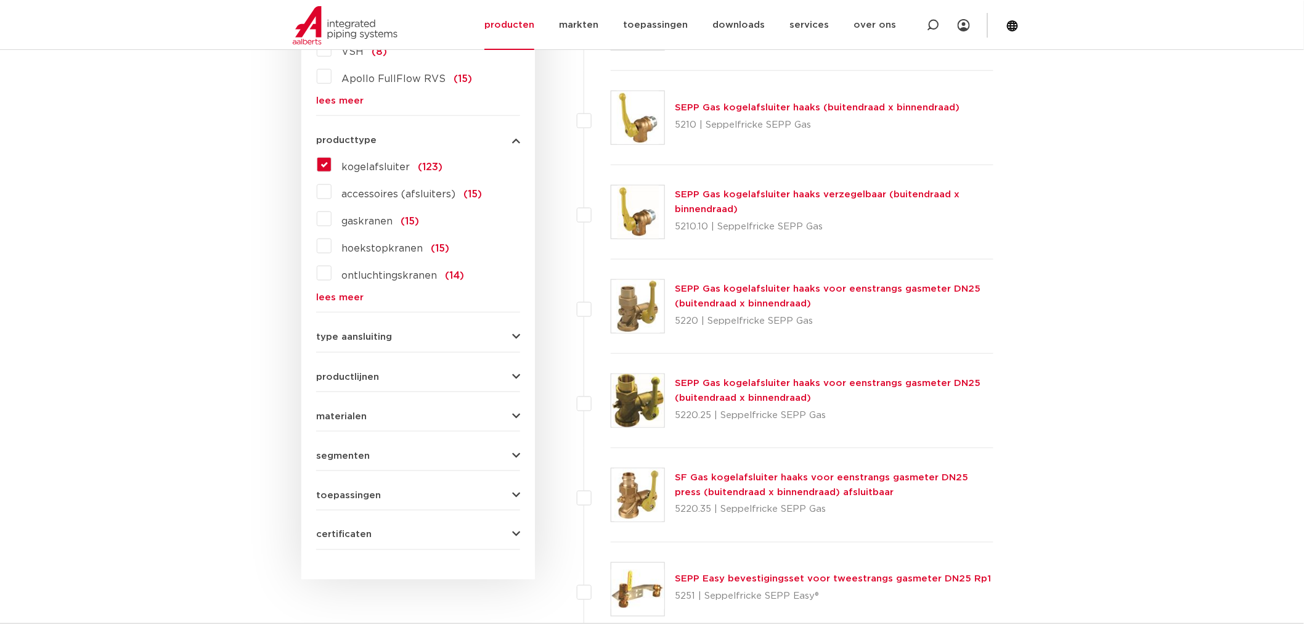
click at [346, 494] on span "toepassingen" at bounding box center [348, 495] width 65 height 9
click at [332, 519] on label "drinkwater (61)" at bounding box center [377, 520] width 91 height 20
click at [0, 0] on input "drinkwater (61)" at bounding box center [0, 0] width 0 height 0
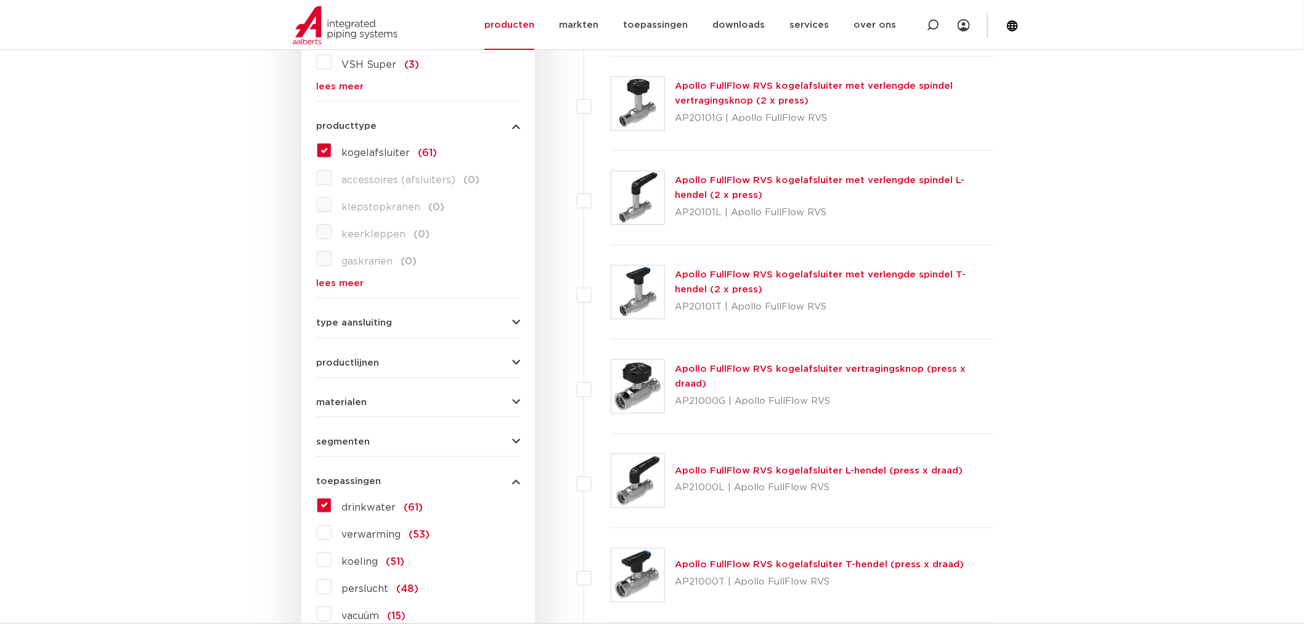
scroll to position [698, 0]
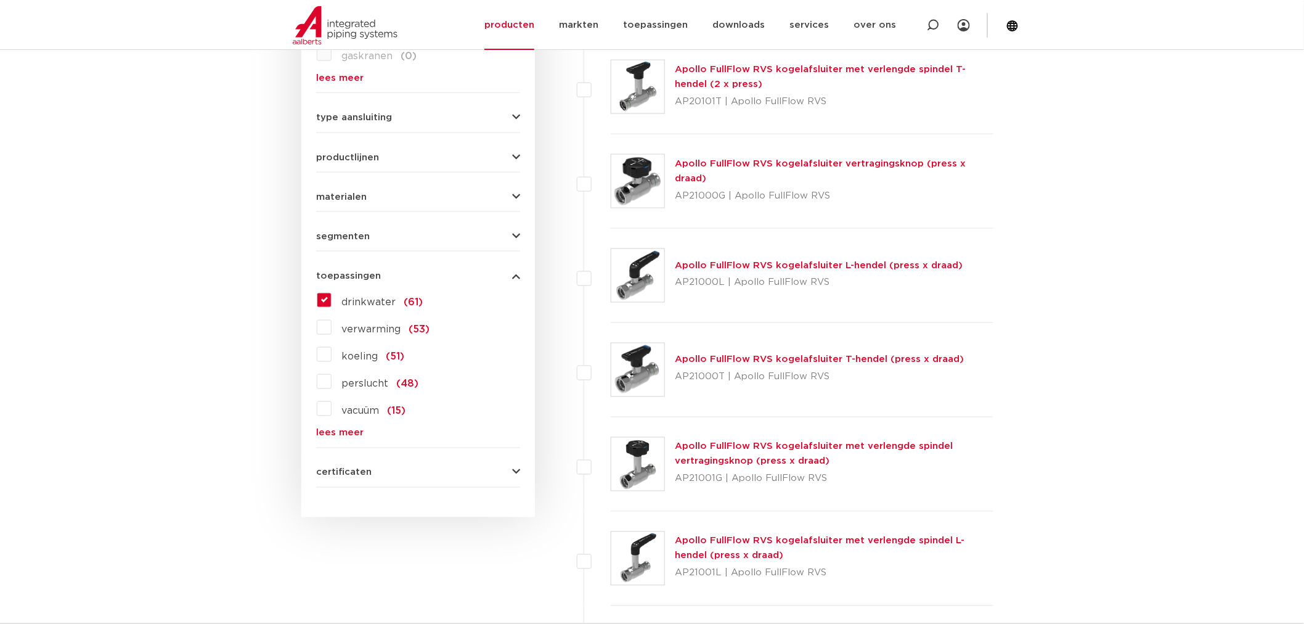
click at [371, 473] on button "certificaten" at bounding box center [418, 472] width 204 height 9
click at [332, 501] on label "KIWA (35)" at bounding box center [366, 497] width 68 height 20
click at [0, 0] on input "KIWA (35)" at bounding box center [0, 0] width 0 height 0
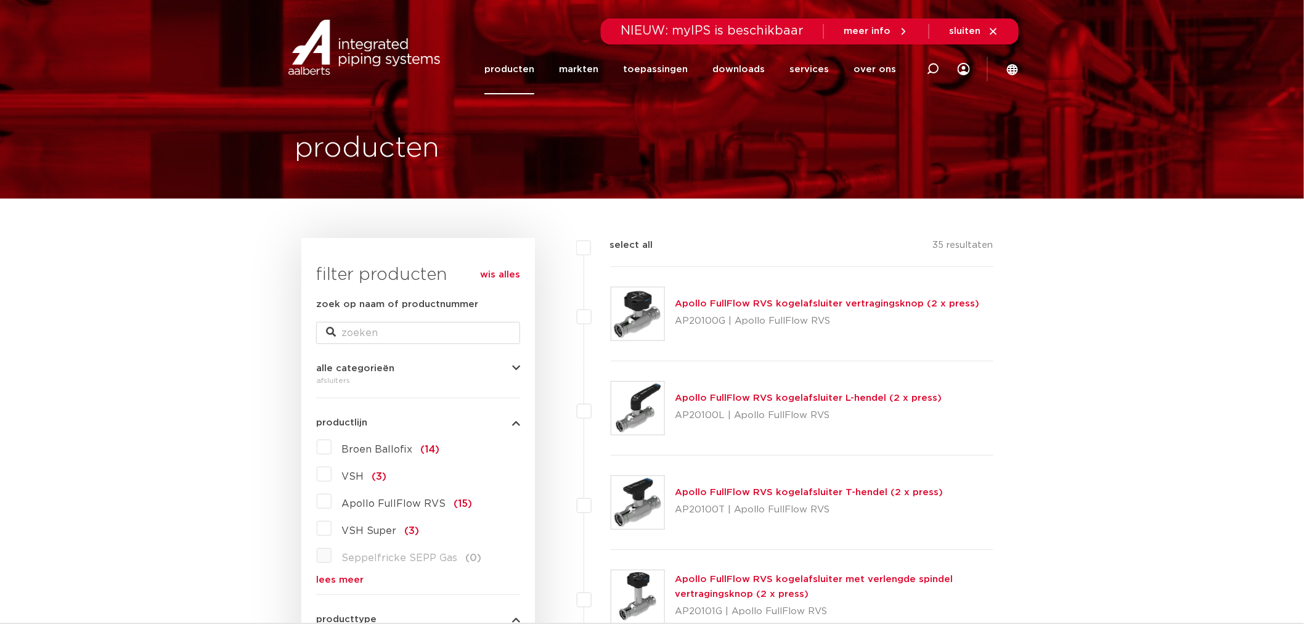
drag, startPoint x: 594, startPoint y: 250, endPoint x: 584, endPoint y: 250, distance: 9.9
click at [594, 250] on label "select all" at bounding box center [622, 245] width 62 height 15
click at [610, 246] on input "select all" at bounding box center [614, 242] width 8 height 8
checkbox input "true"
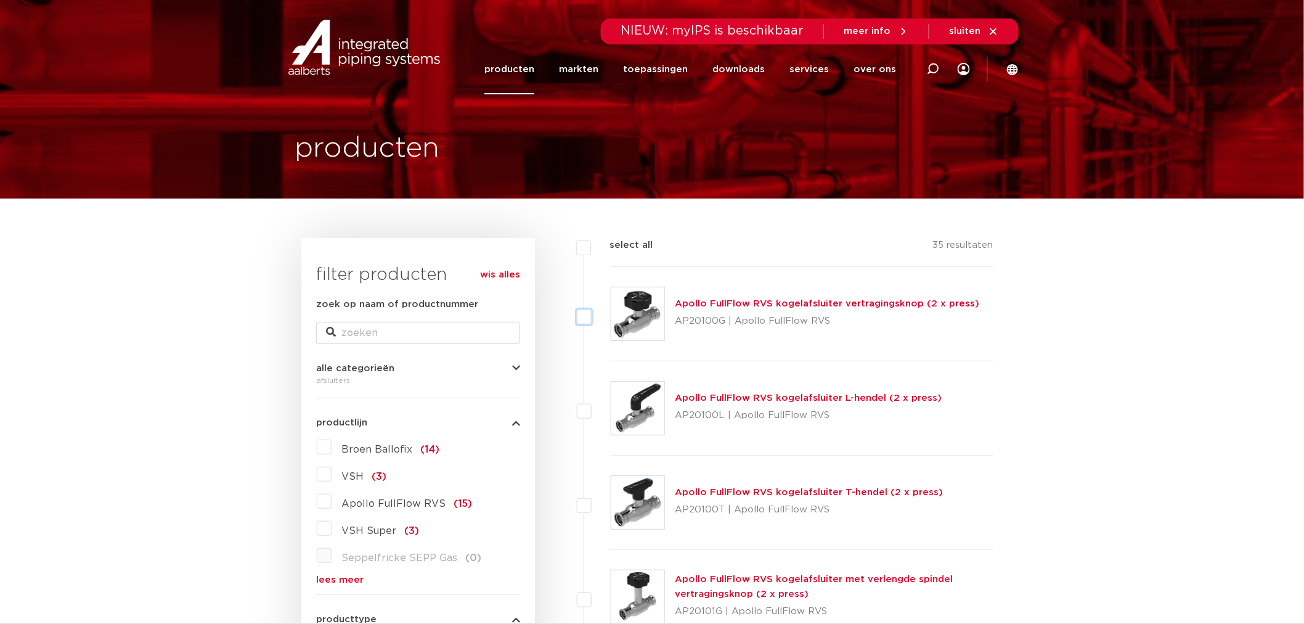
checkbox input "true"
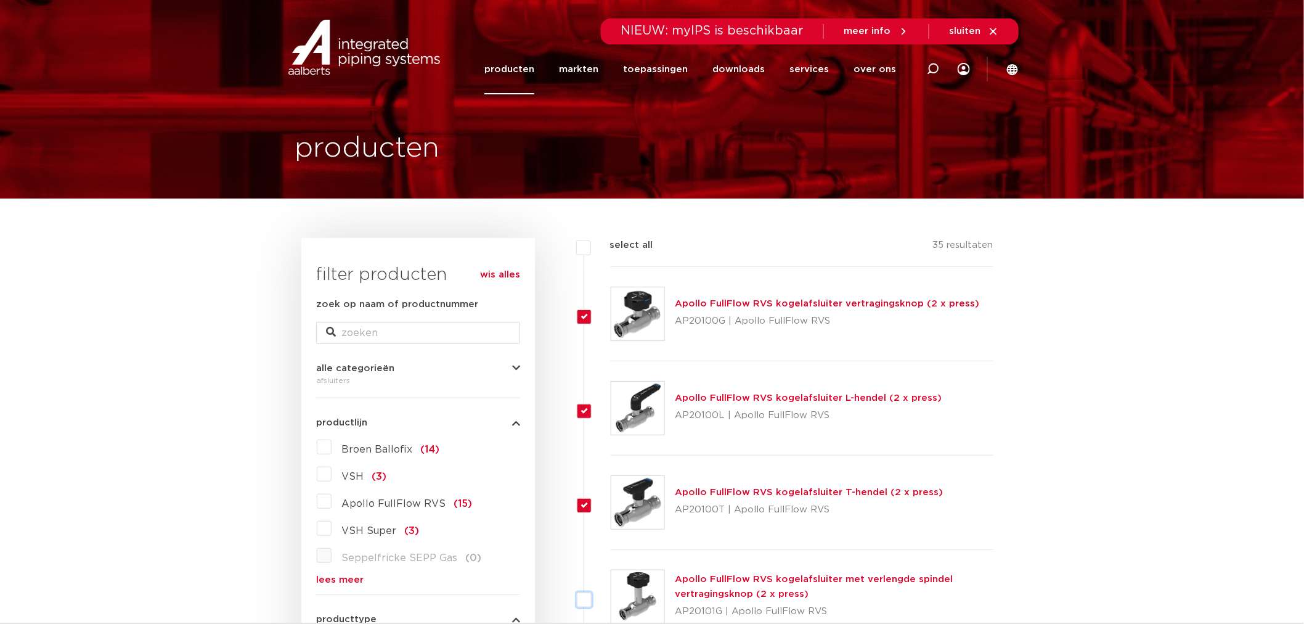
checkbox input "true"
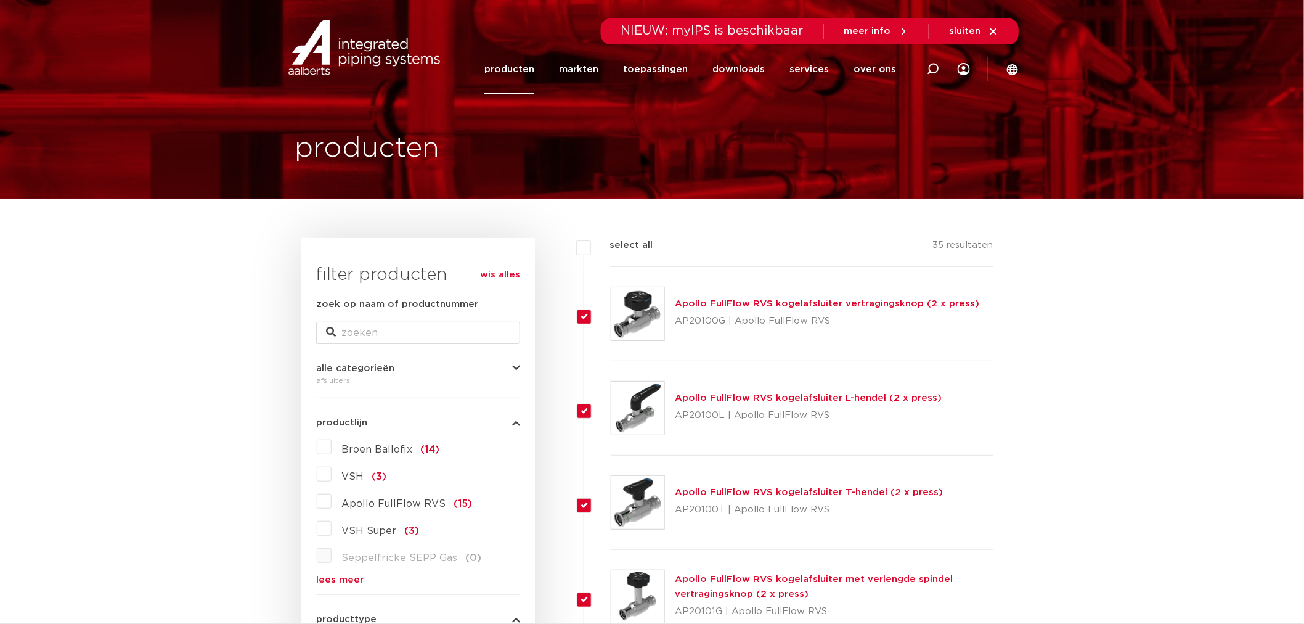
checkbox input "true"
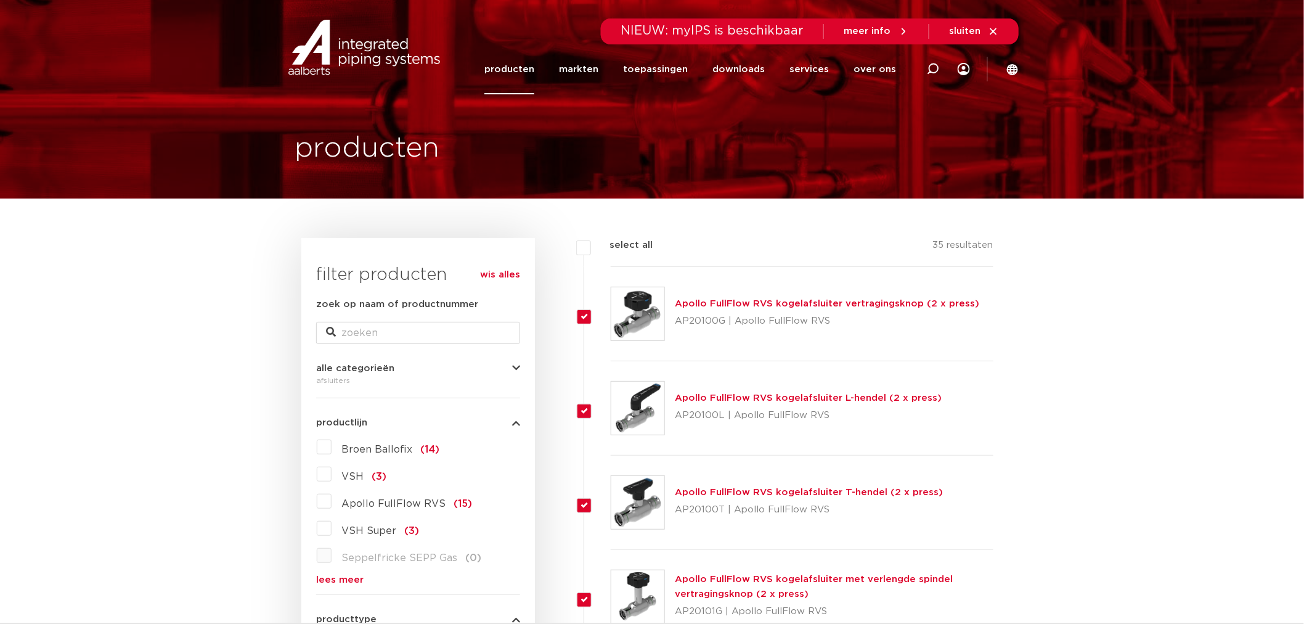
checkbox input "true"
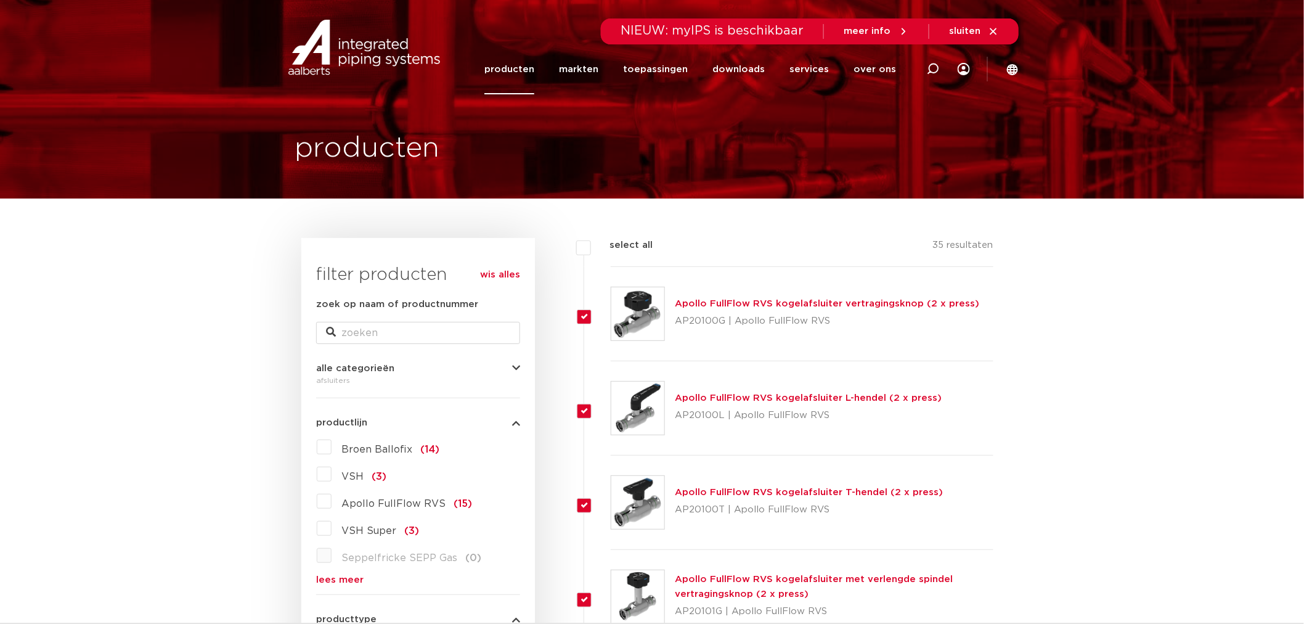
checkbox input "true"
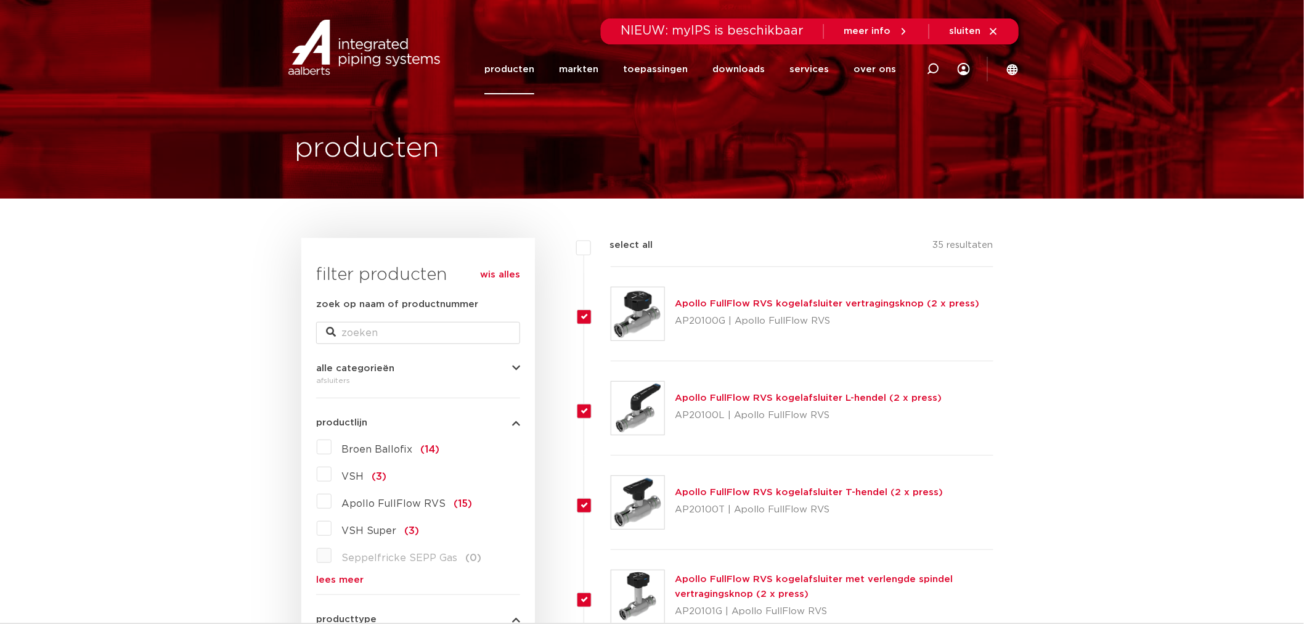
checkbox input "true"
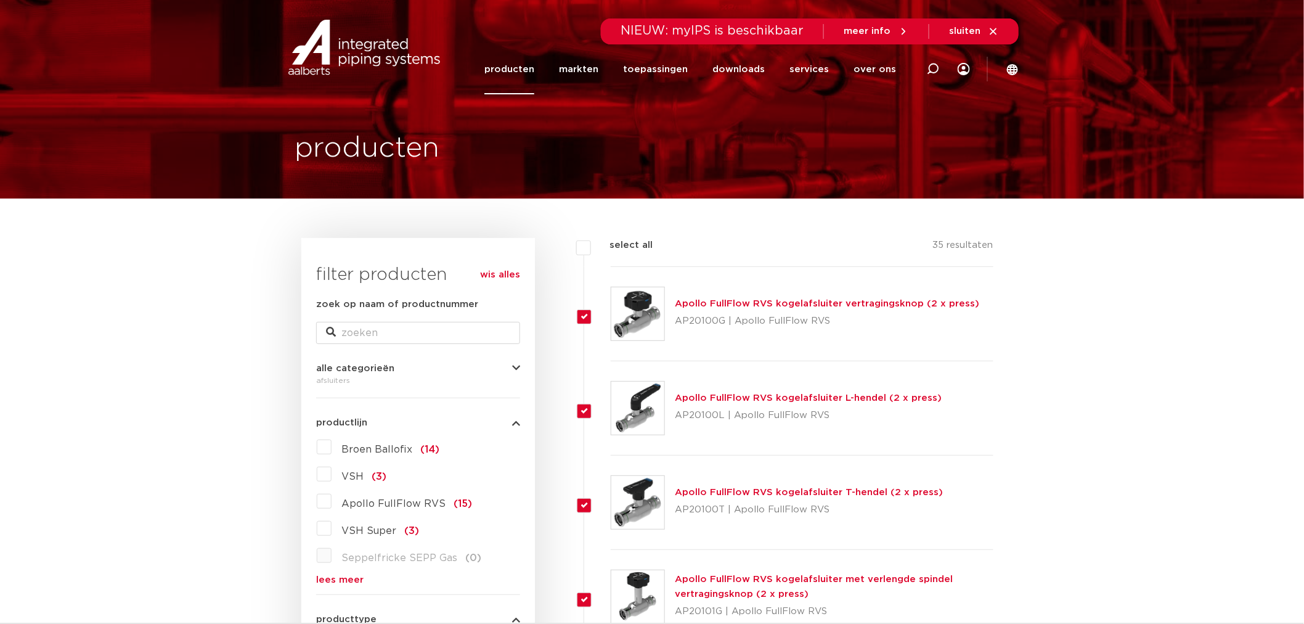
checkbox input "true"
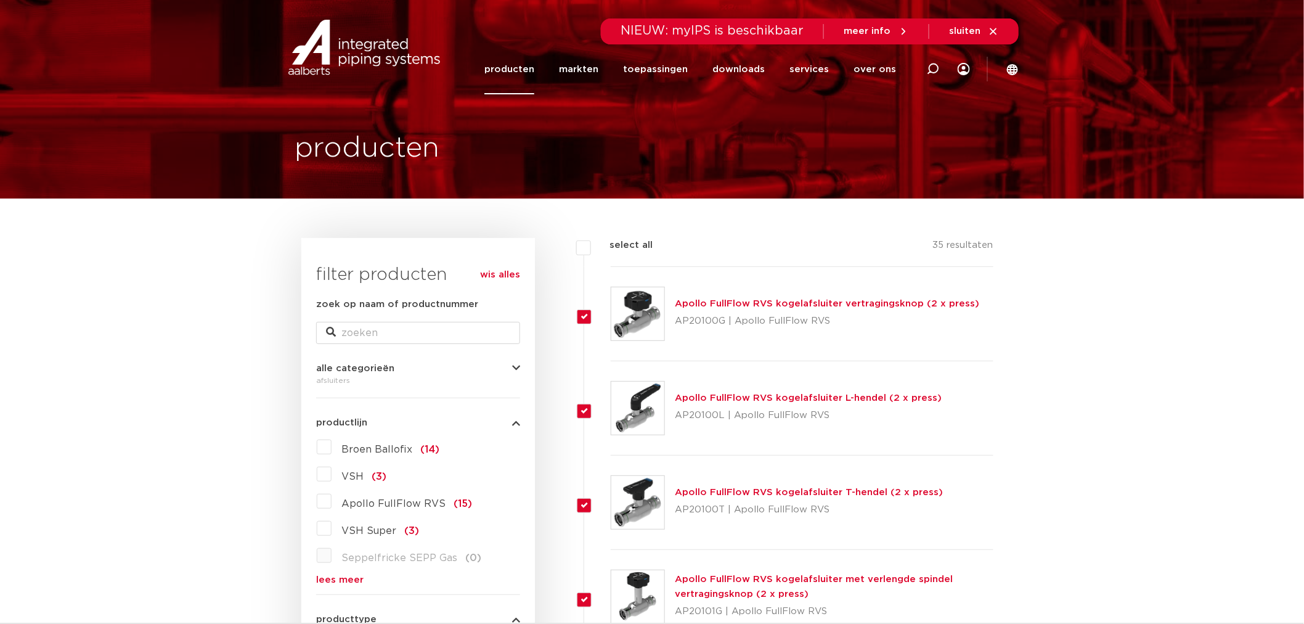
checkbox input "true"
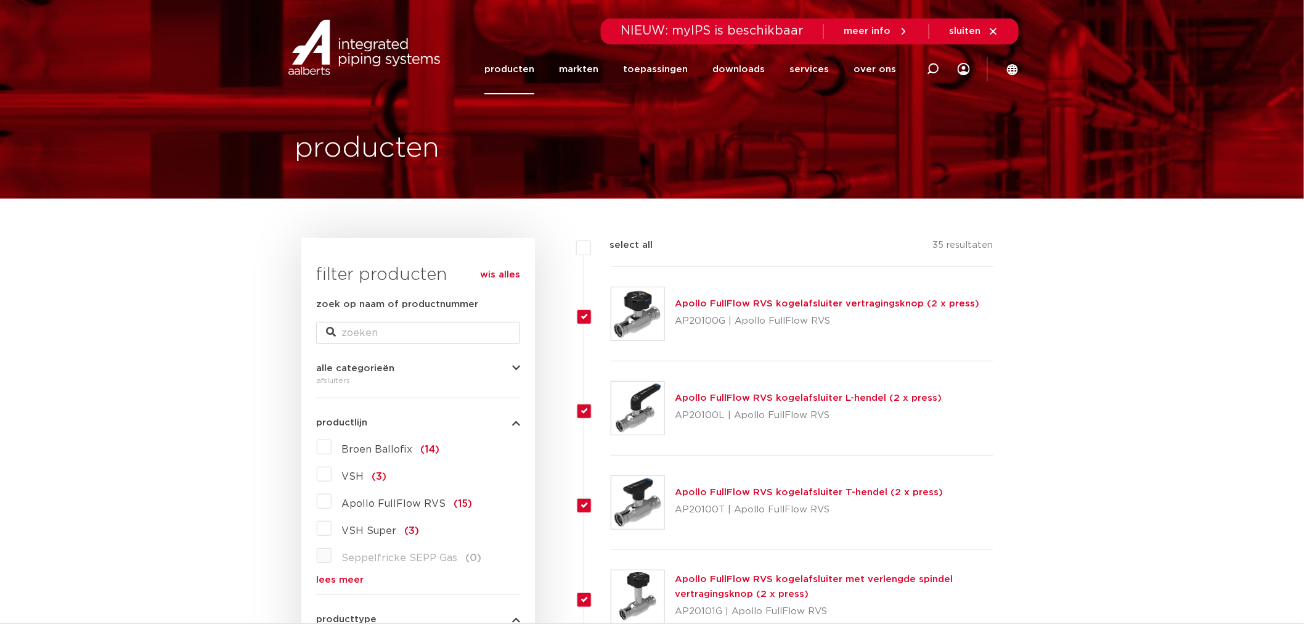
checkbox input "true"
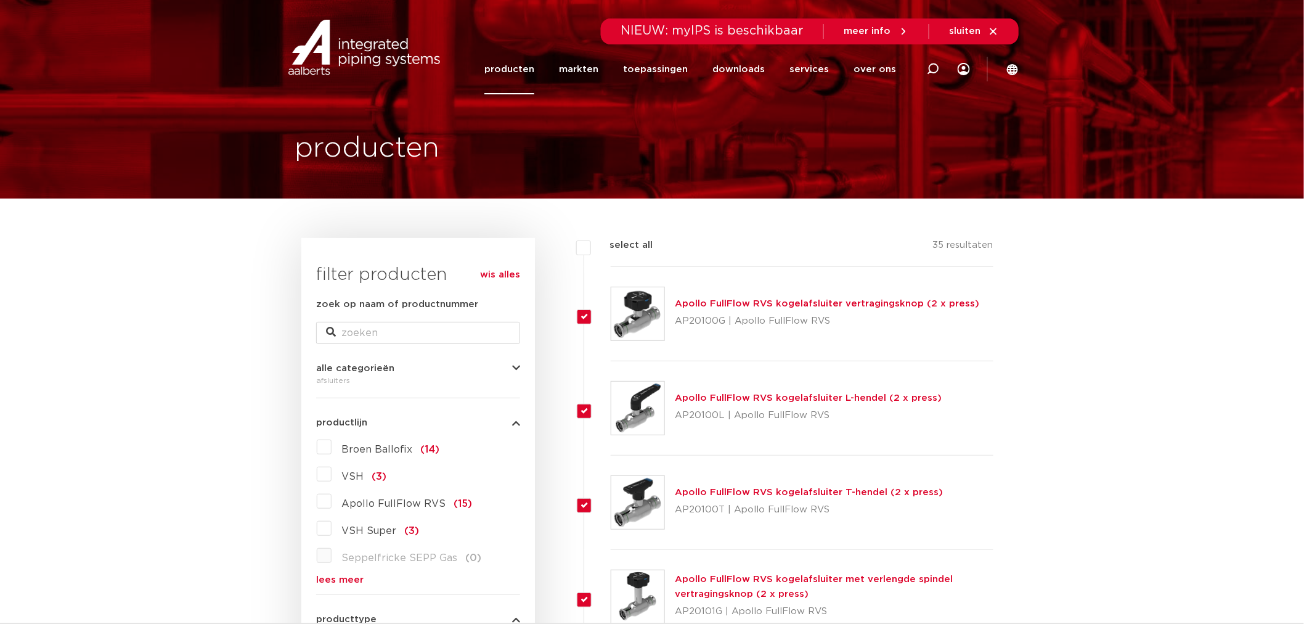
checkbox input "true"
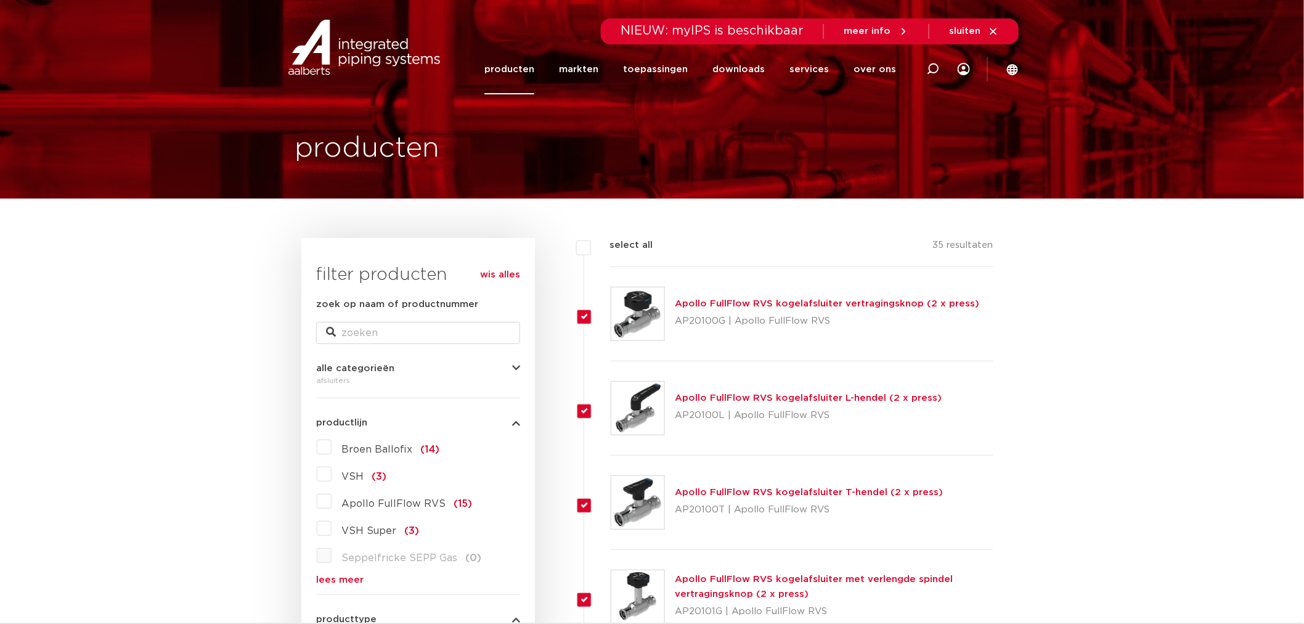
checkbox input "true"
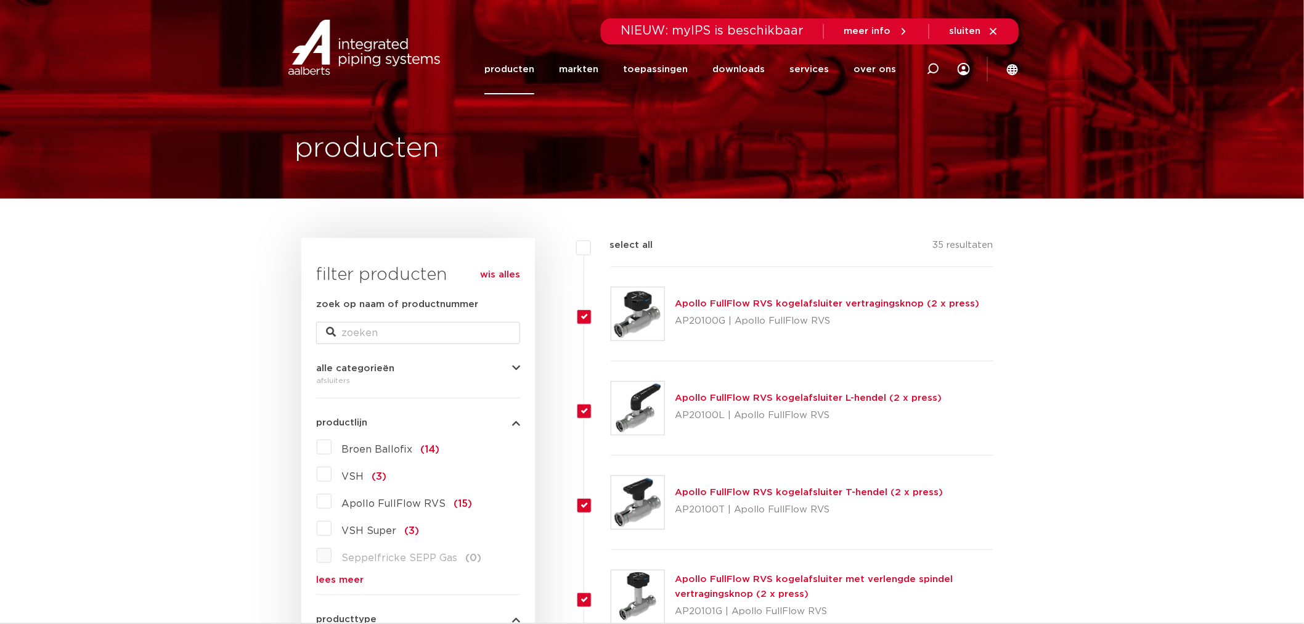
checkbox input "true"
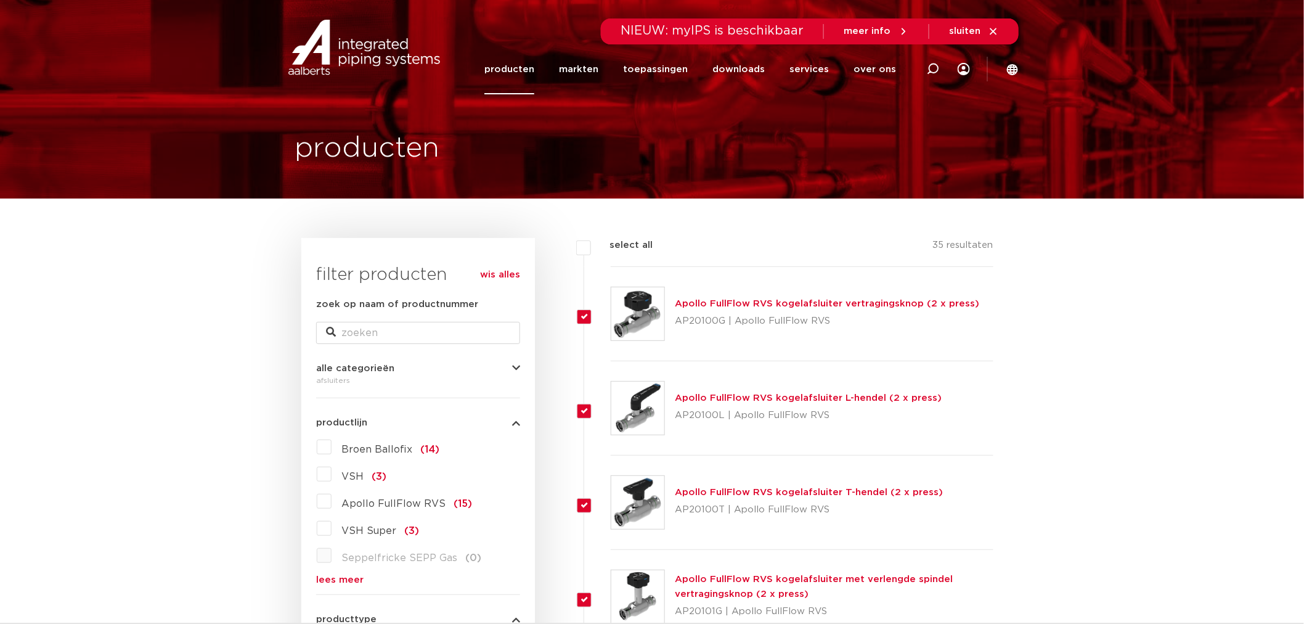
checkbox input "true"
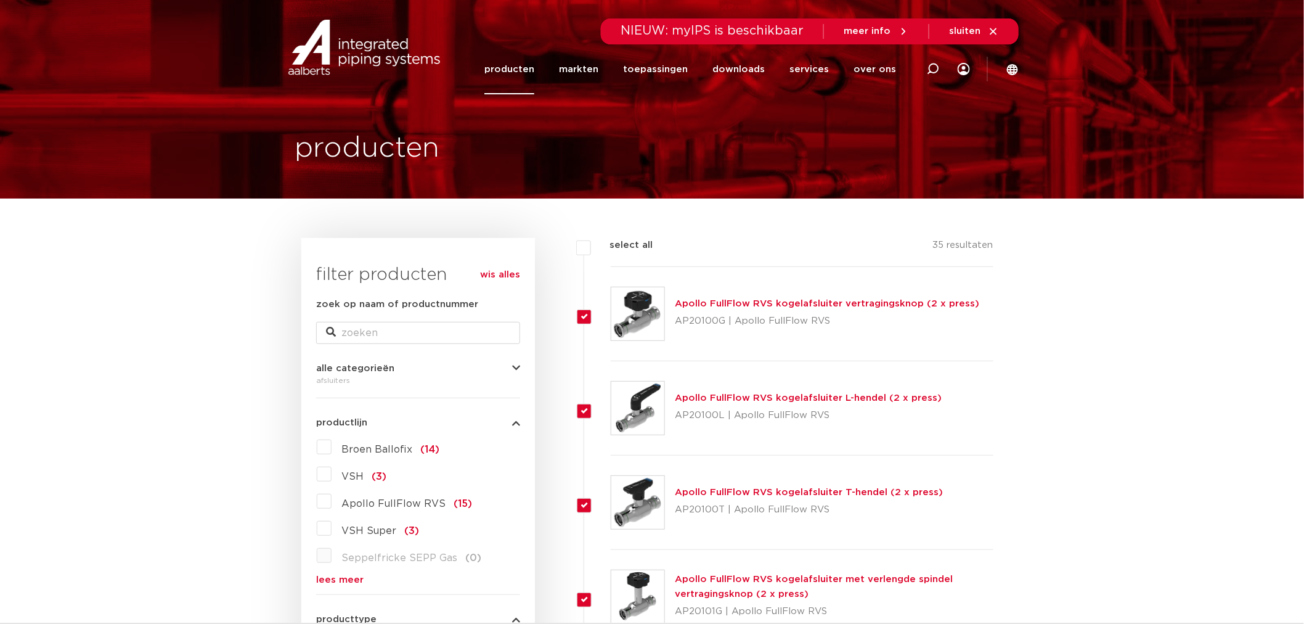
checkbox input "true"
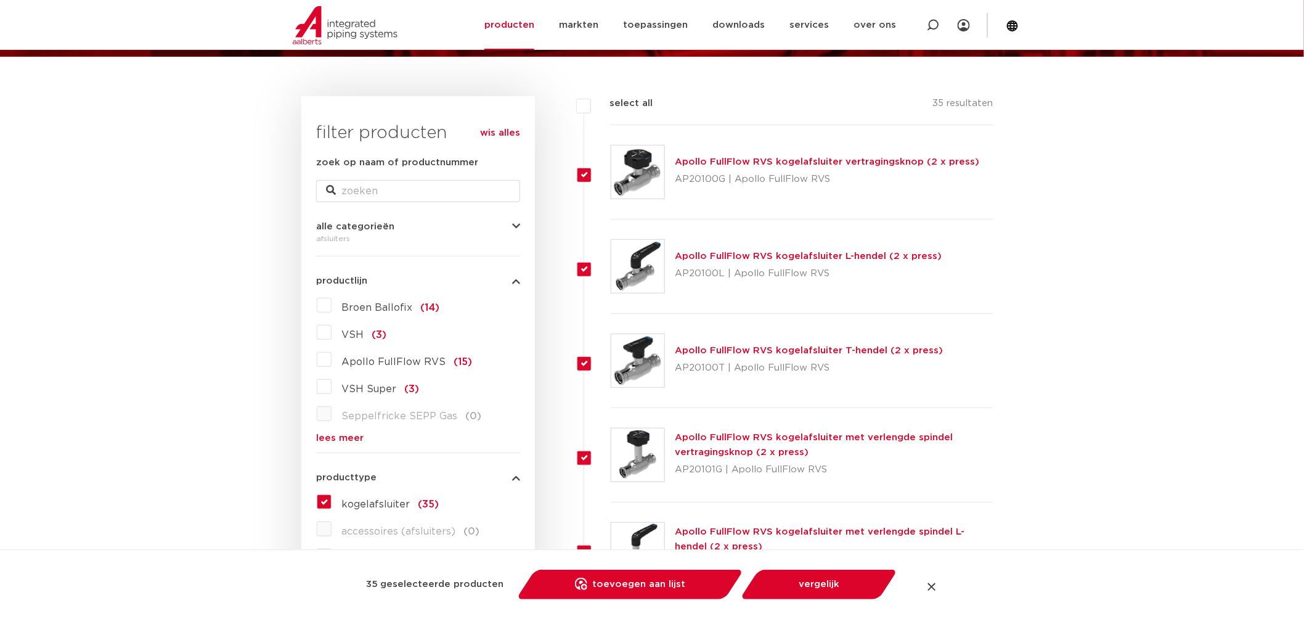
scroll to position [73, 0]
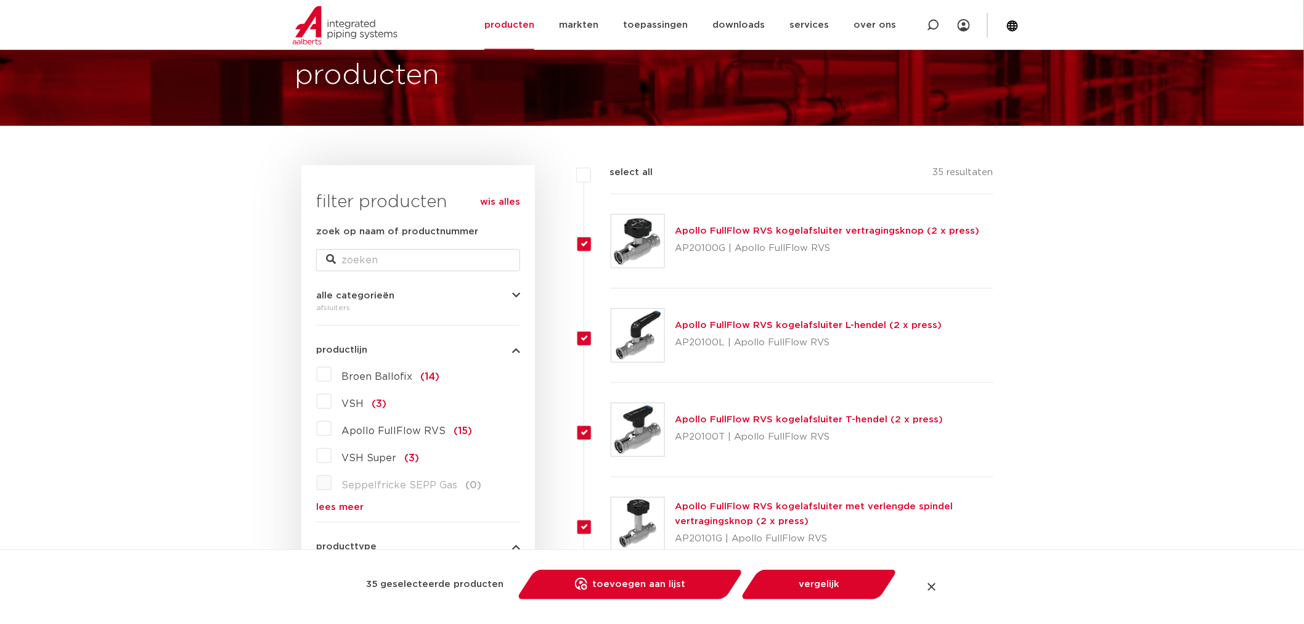
click at [591, 170] on label "select all" at bounding box center [622, 172] width 62 height 15
click at [610, 170] on input "select all" at bounding box center [614, 169] width 8 height 8
checkbox input "false"
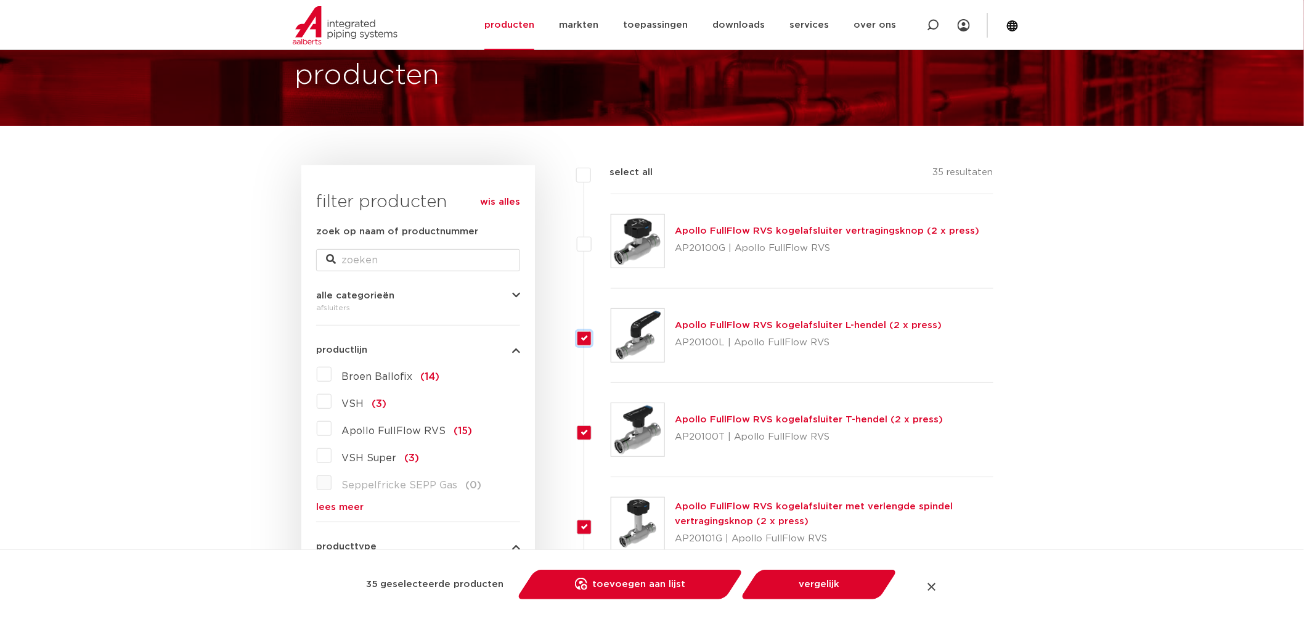
checkbox input "false"
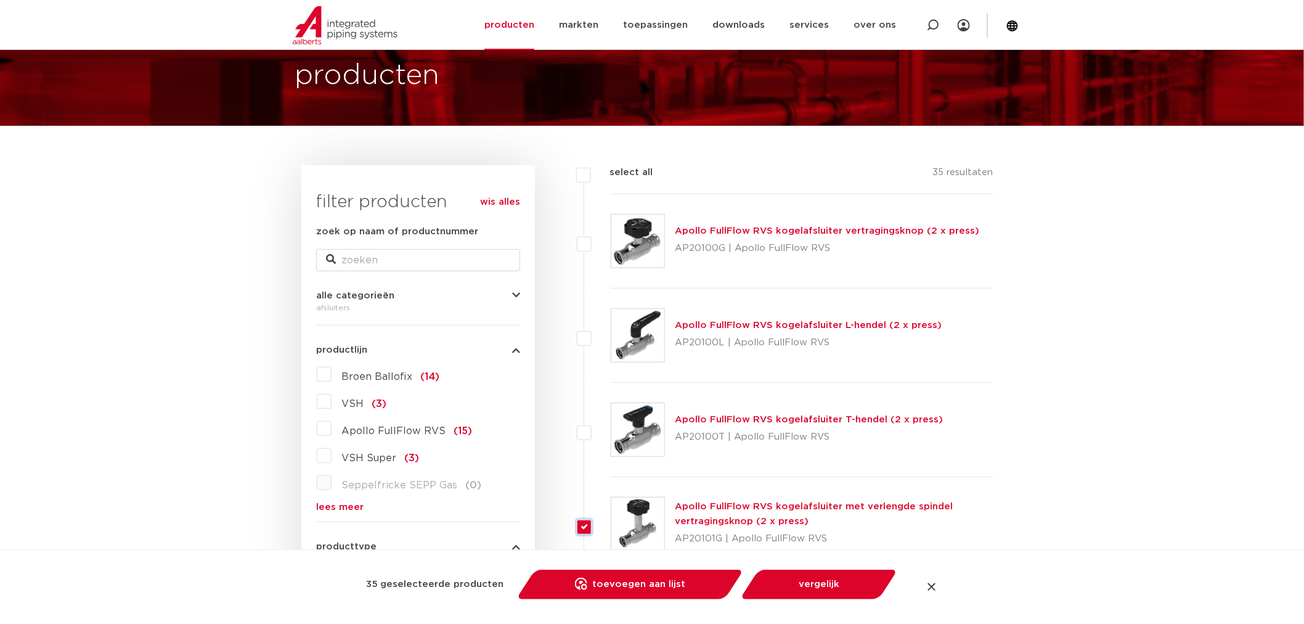
checkbox input "false"
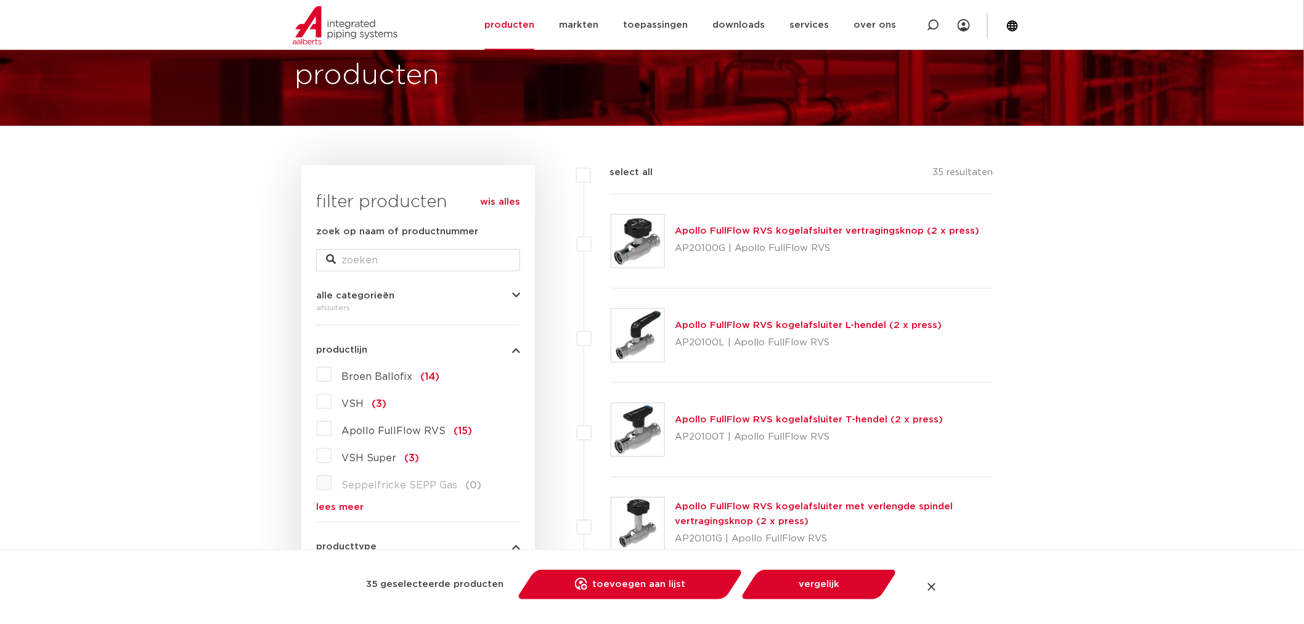
checkbox input "false"
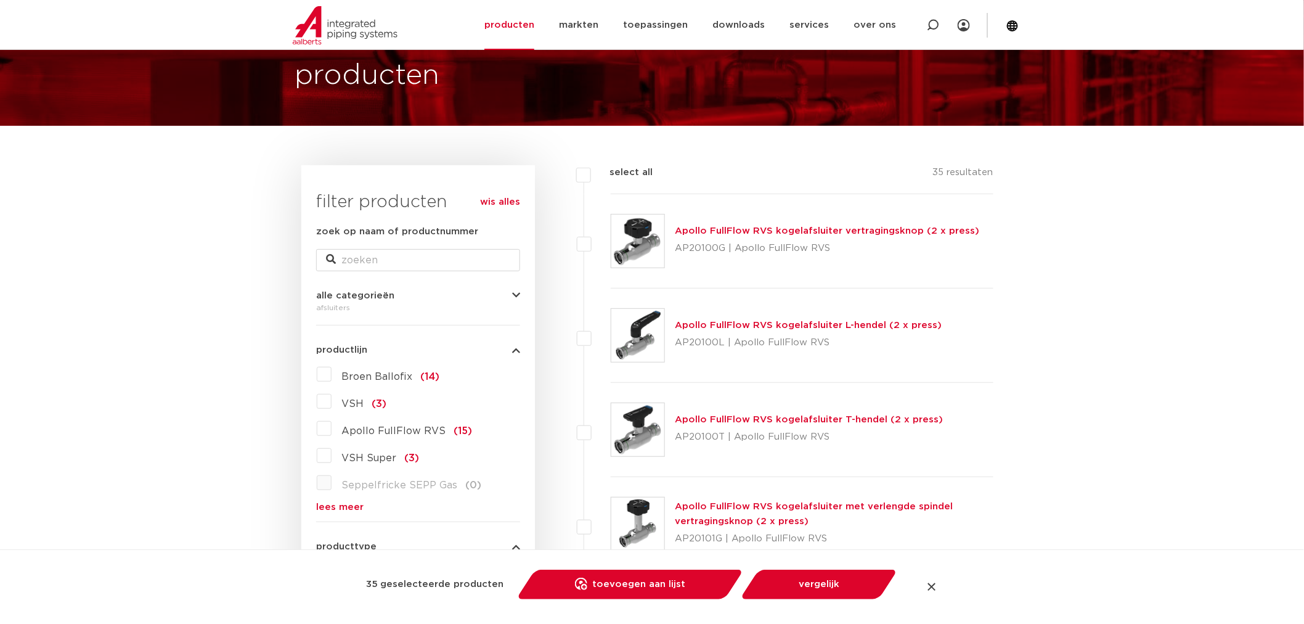
checkbox input "false"
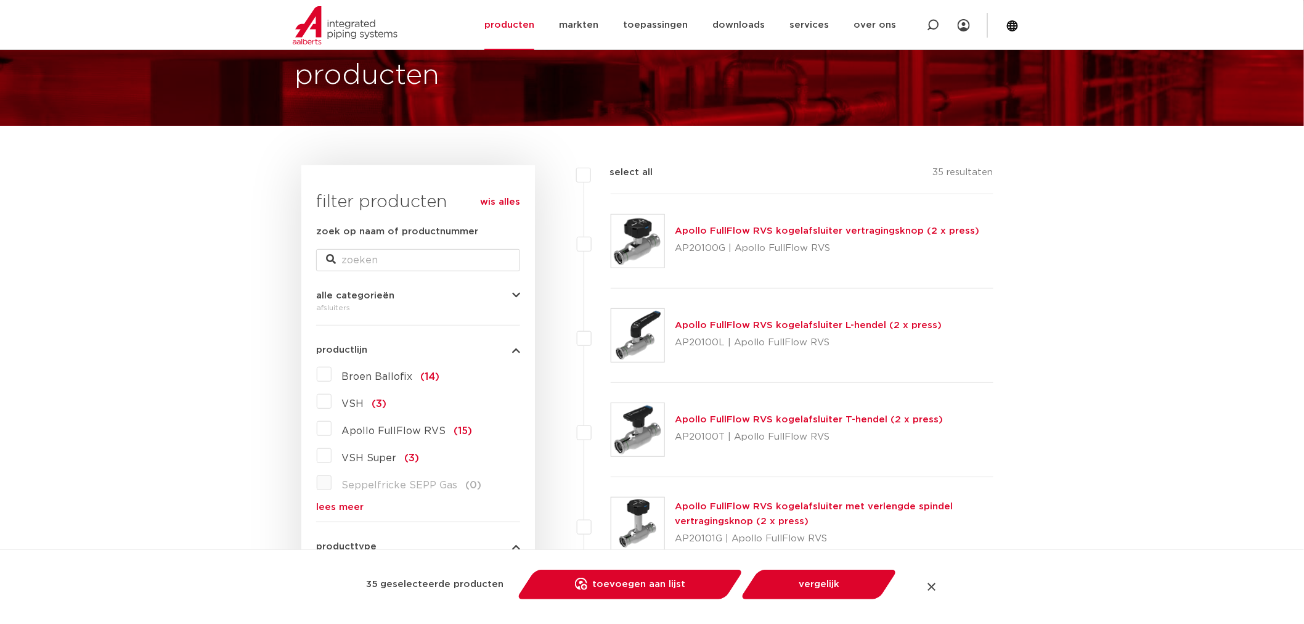
checkbox input "false"
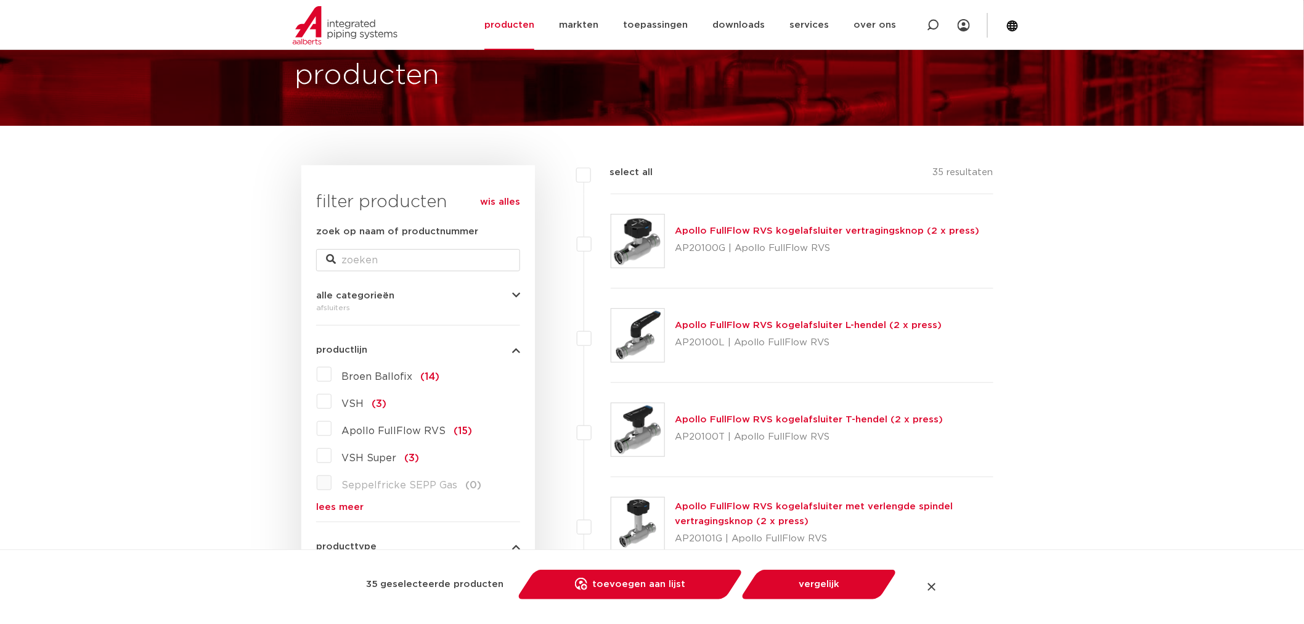
checkbox input "false"
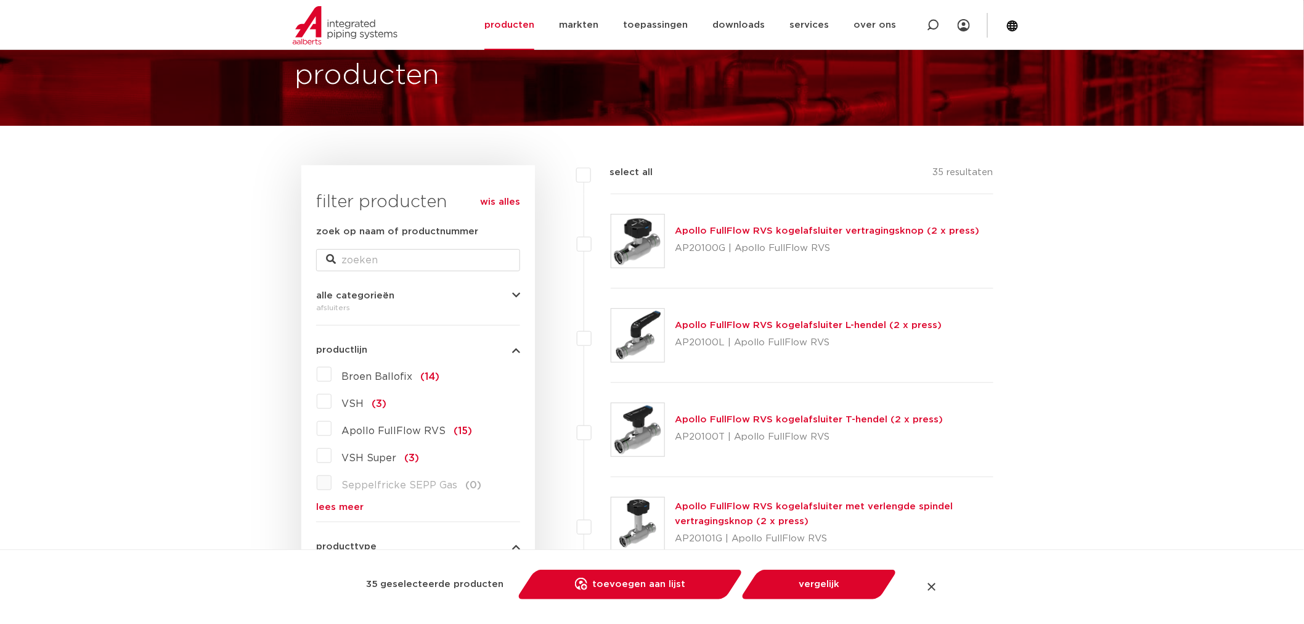
checkbox input "false"
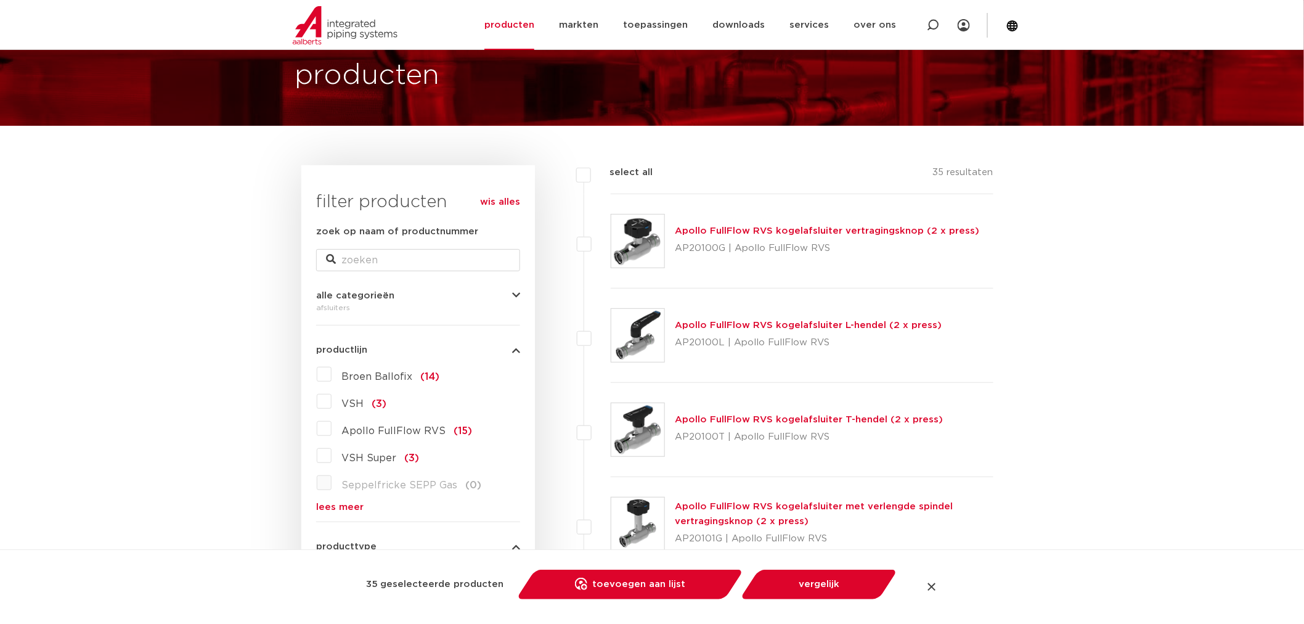
checkbox input "false"
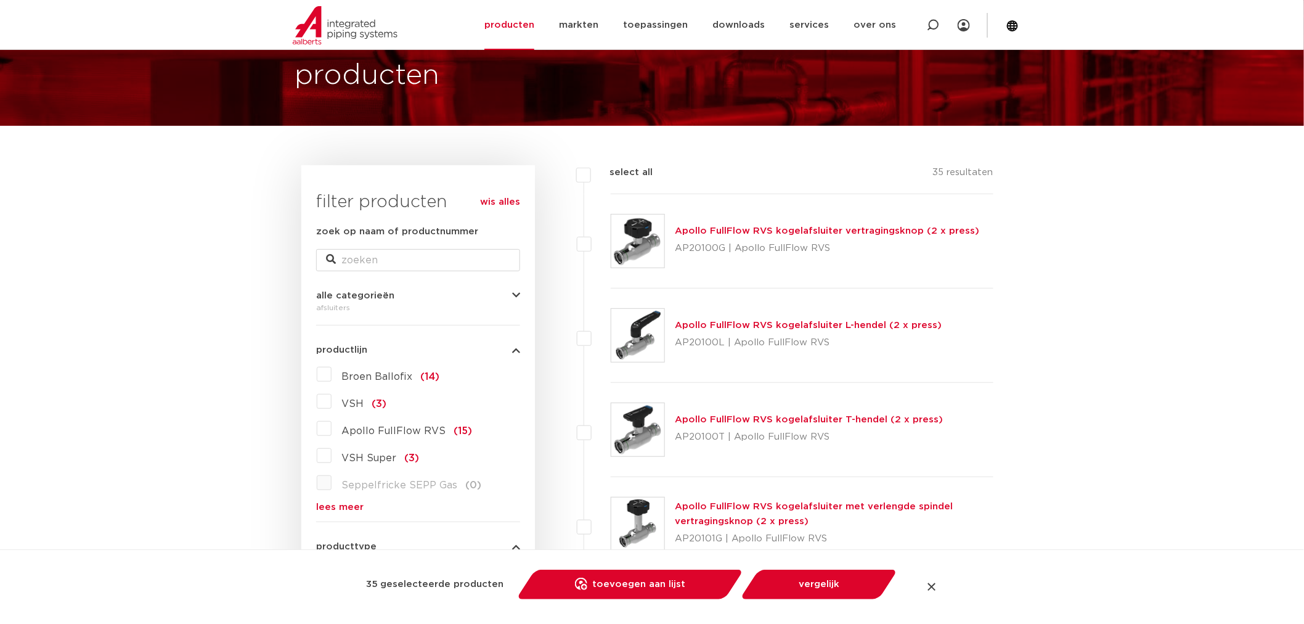
checkbox input "false"
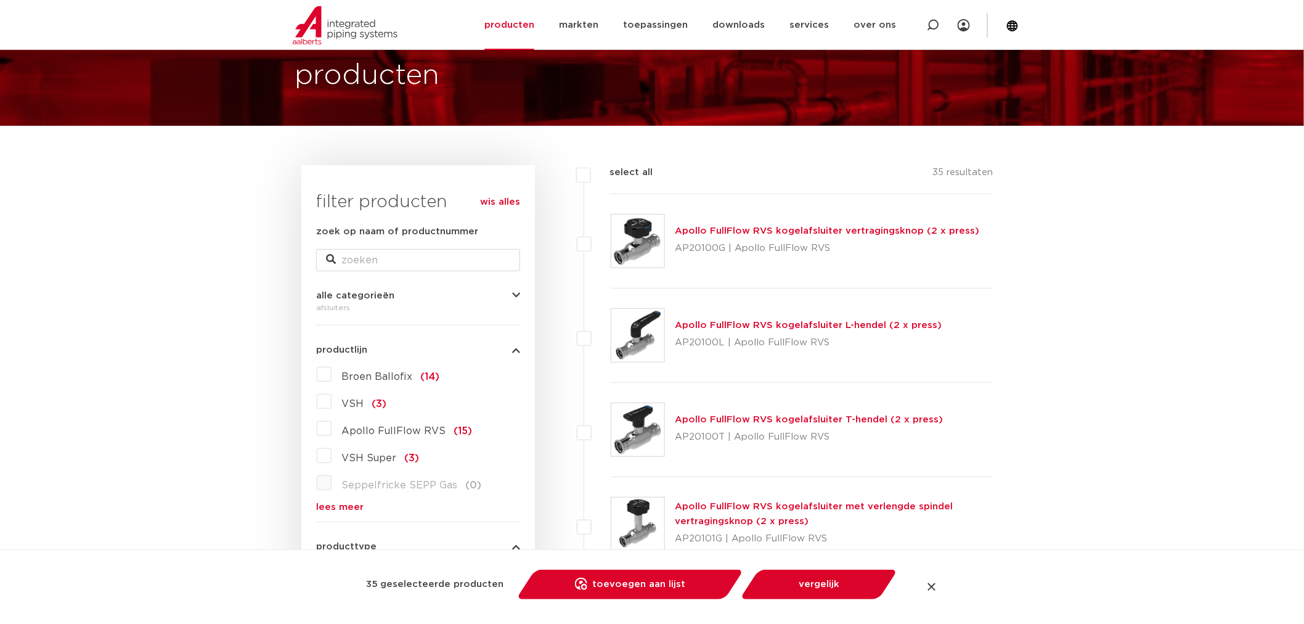
checkbox input "false"
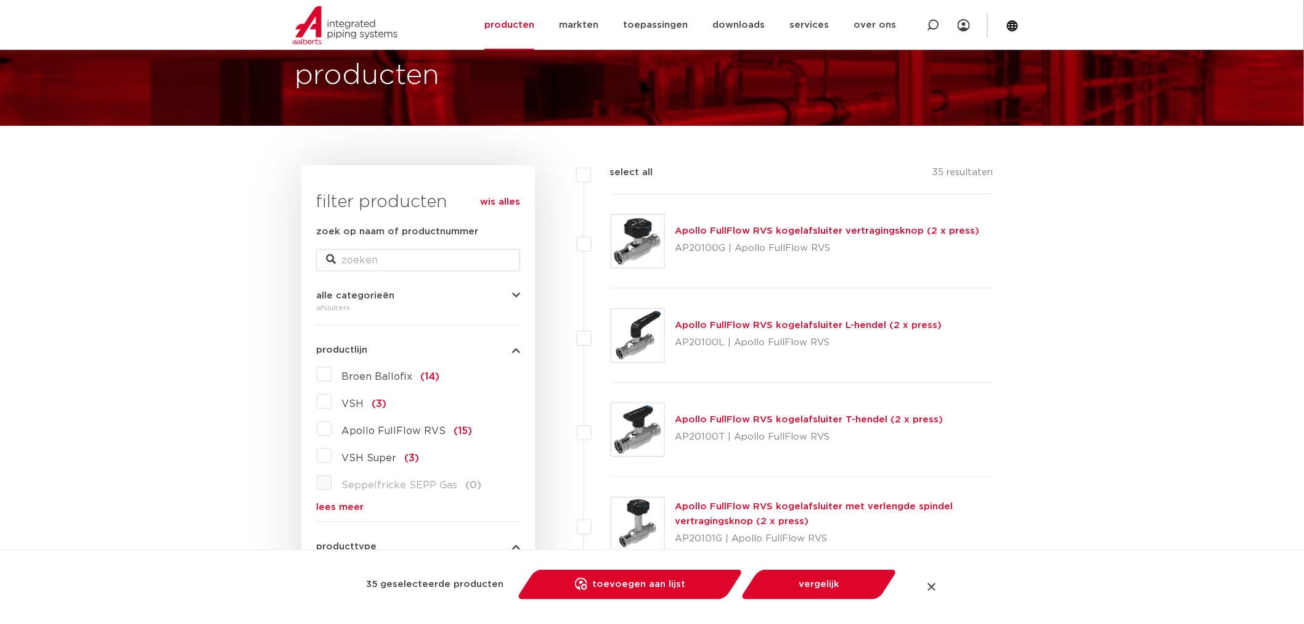
checkbox input "false"
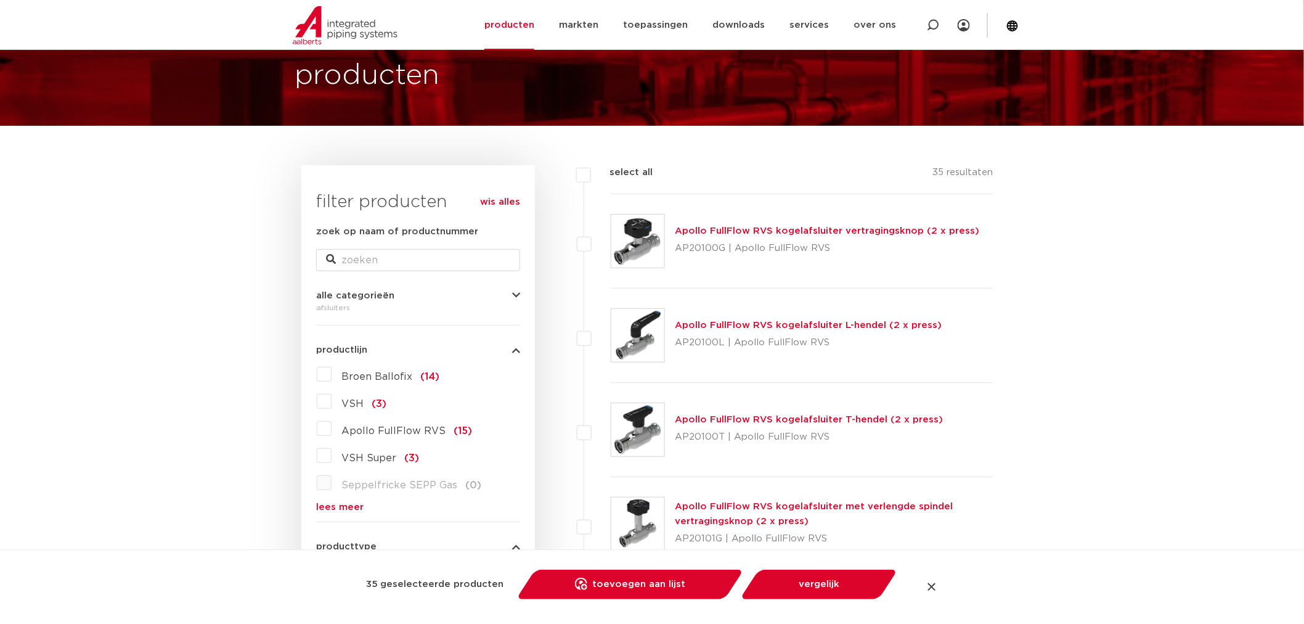
checkbox input "false"
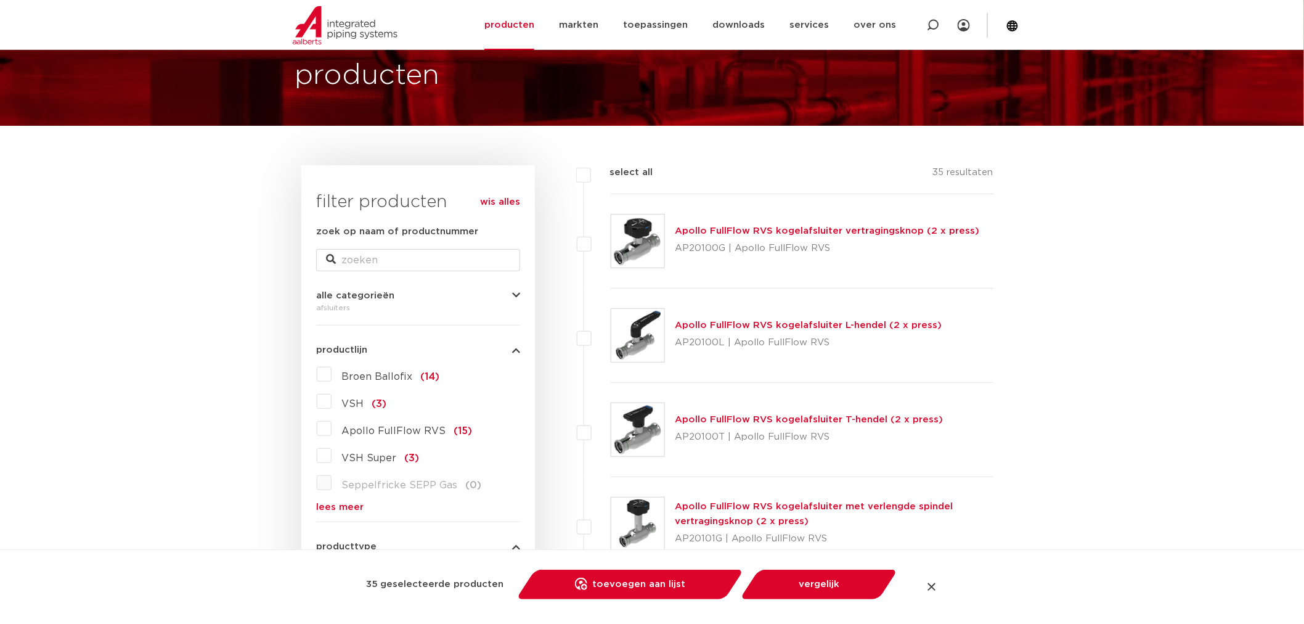
checkbox input "false"
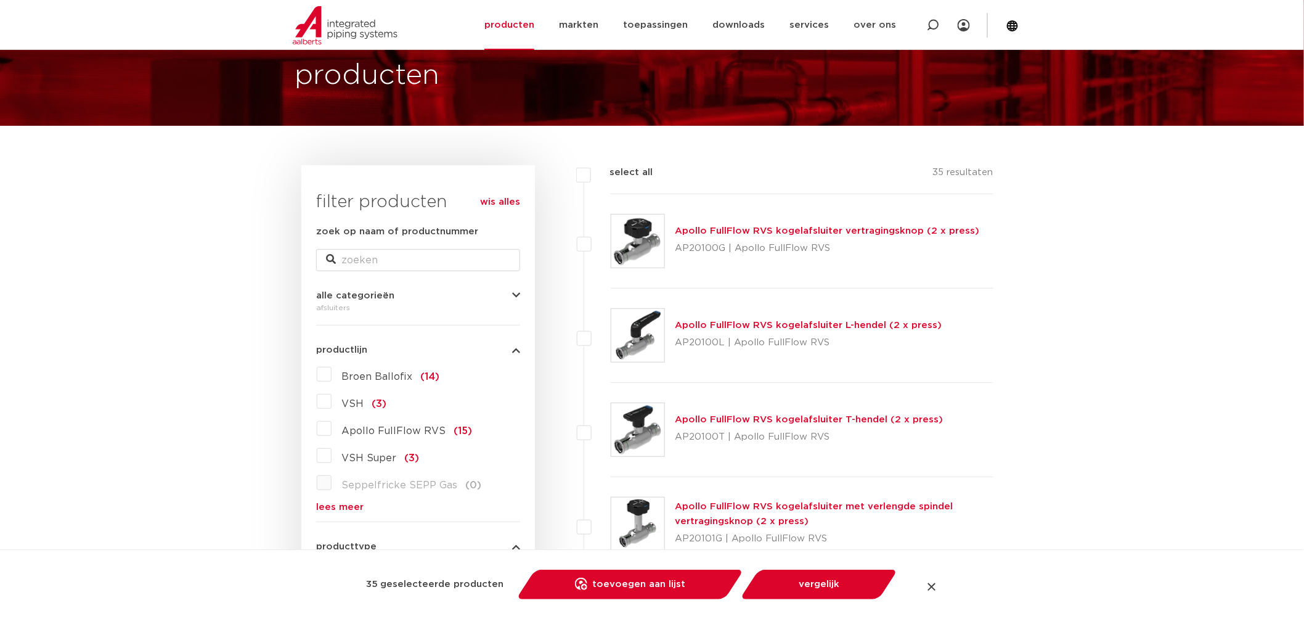
checkbox input "false"
